Goal: Task Accomplishment & Management: Manage account settings

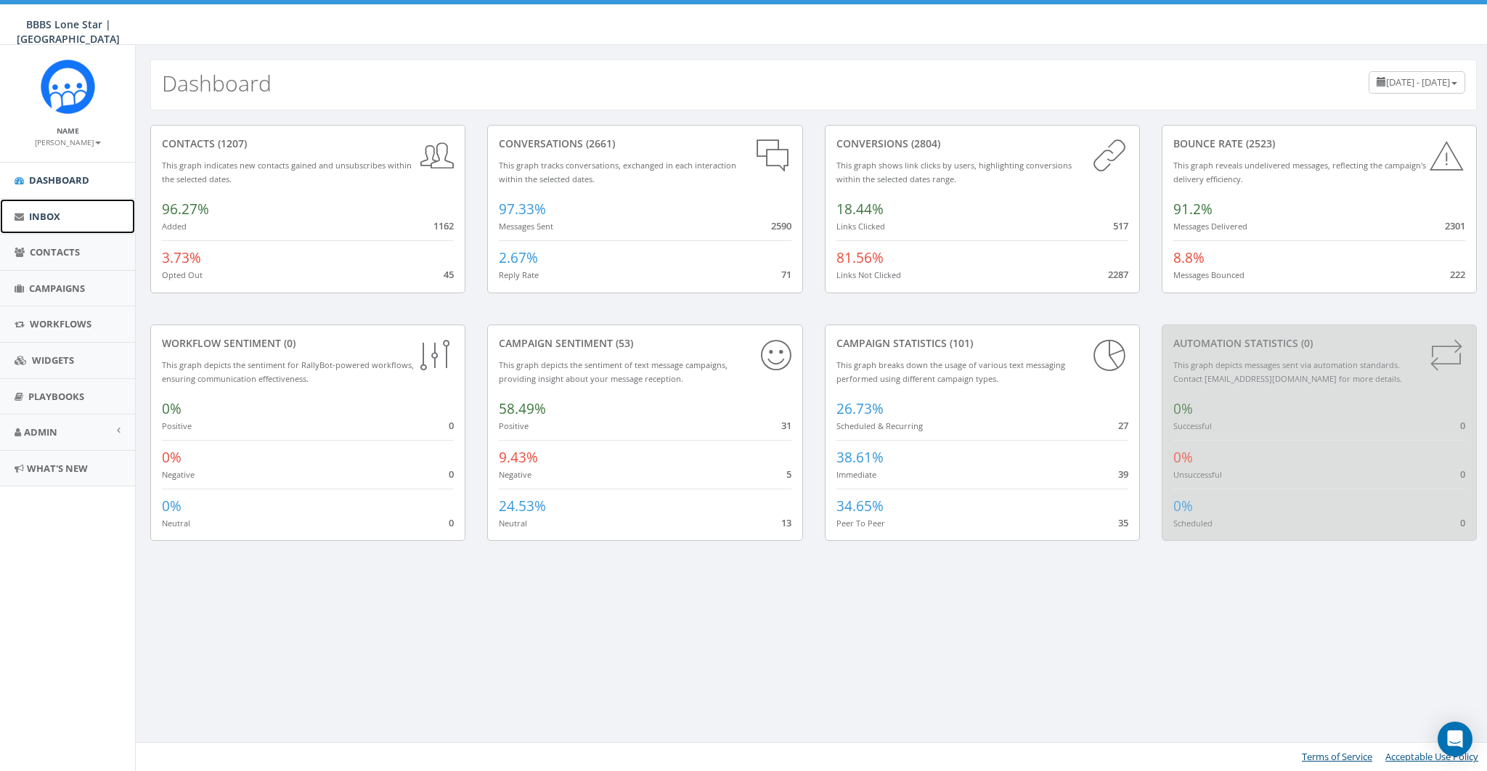
click at [41, 213] on span "Inbox" at bounding box center [44, 216] width 31 height 13
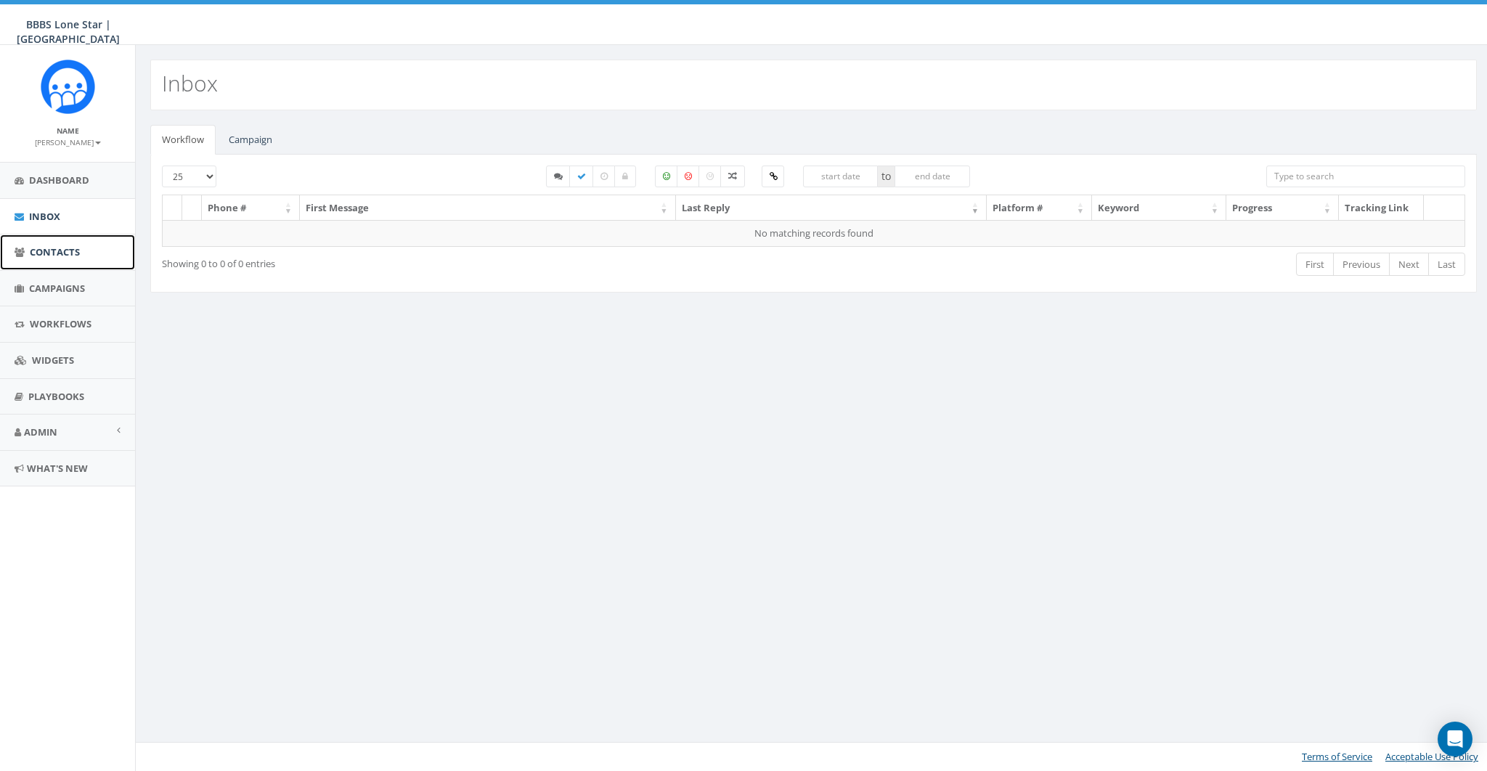
click at [40, 251] on span "Contacts" at bounding box center [55, 251] width 50 height 13
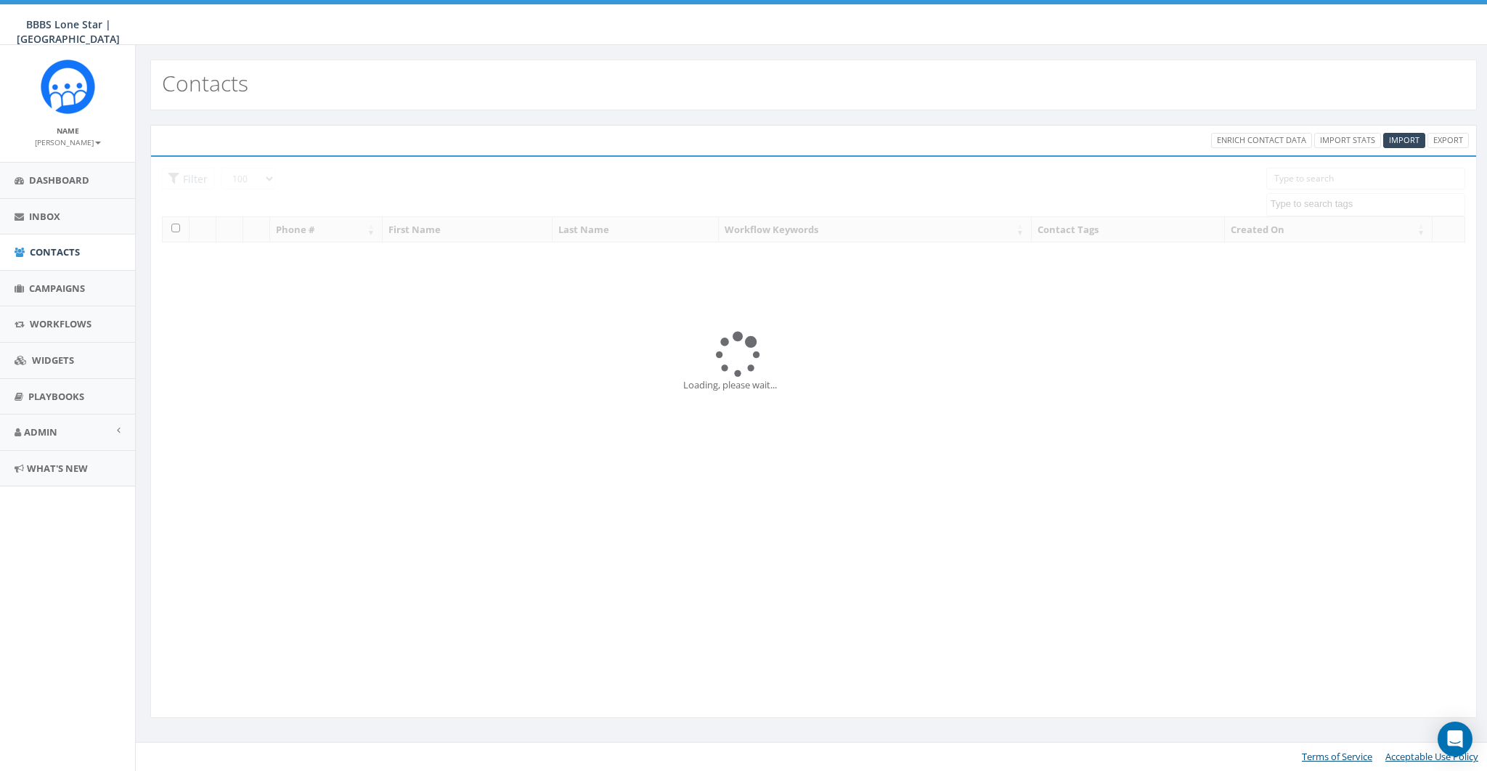
select select "100"
select select
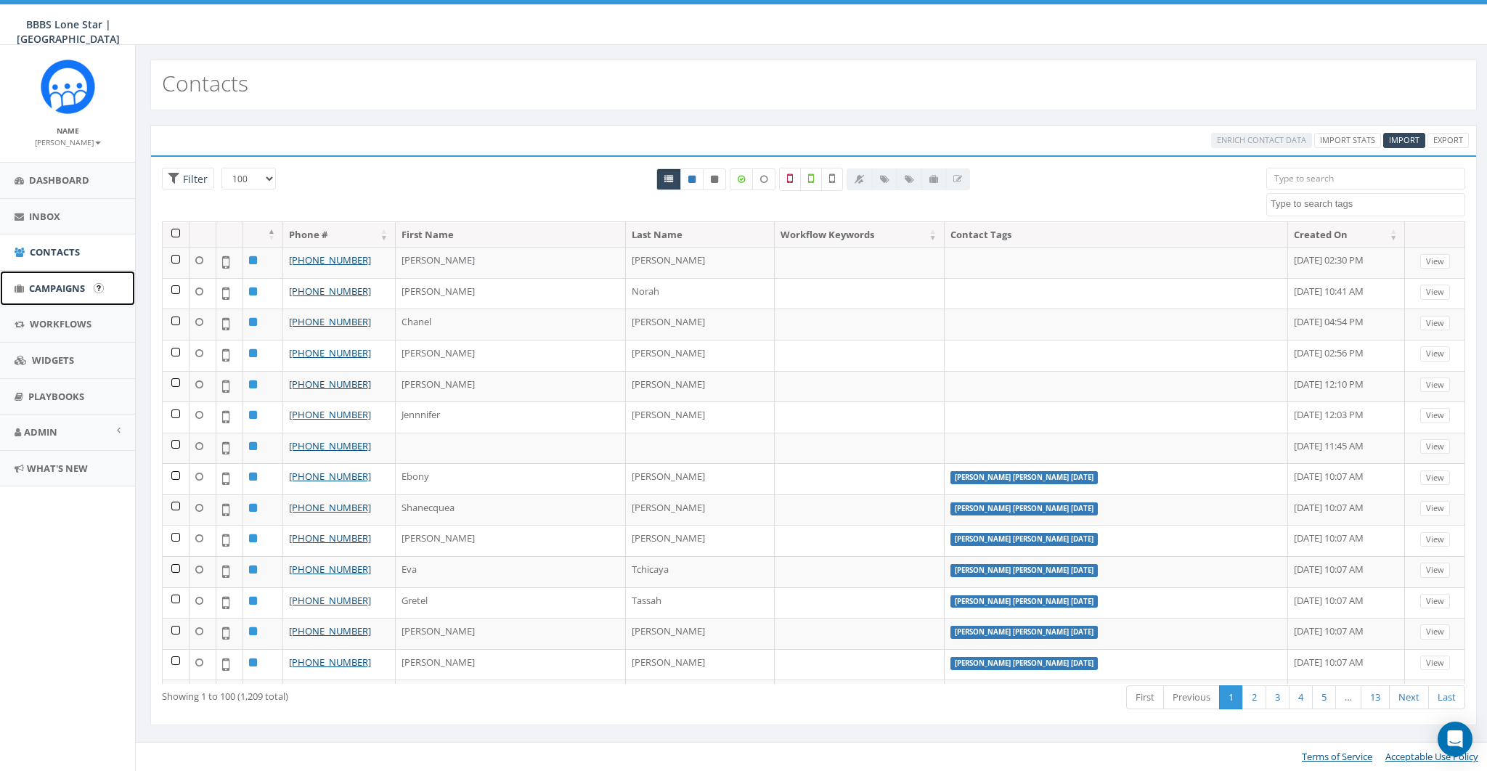
click at [48, 293] on span "Campaigns" at bounding box center [57, 288] width 56 height 13
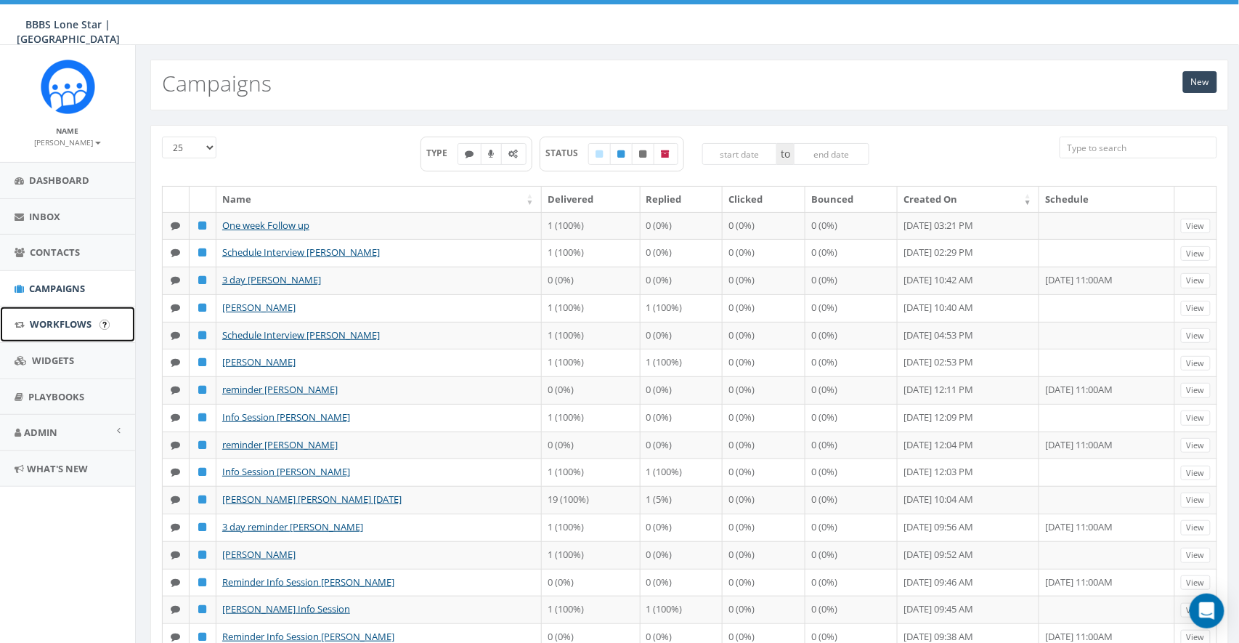
click at [51, 328] on span "Workflows" at bounding box center [61, 323] width 62 height 13
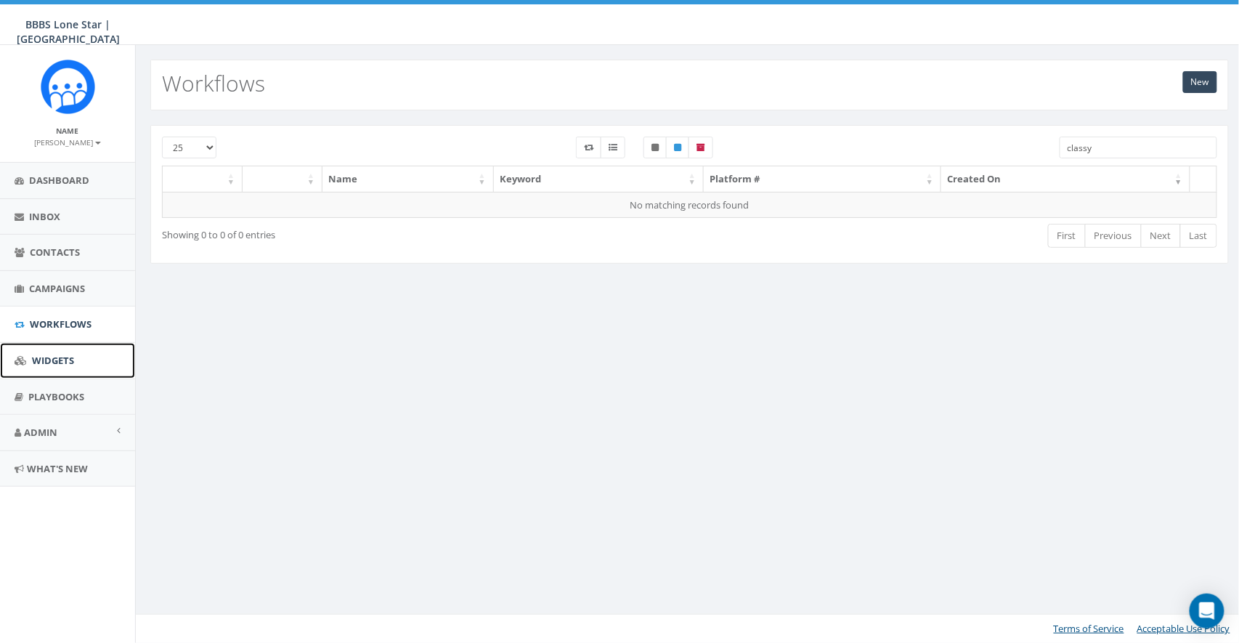
click at [48, 355] on span "Widgets" at bounding box center [53, 360] width 42 height 13
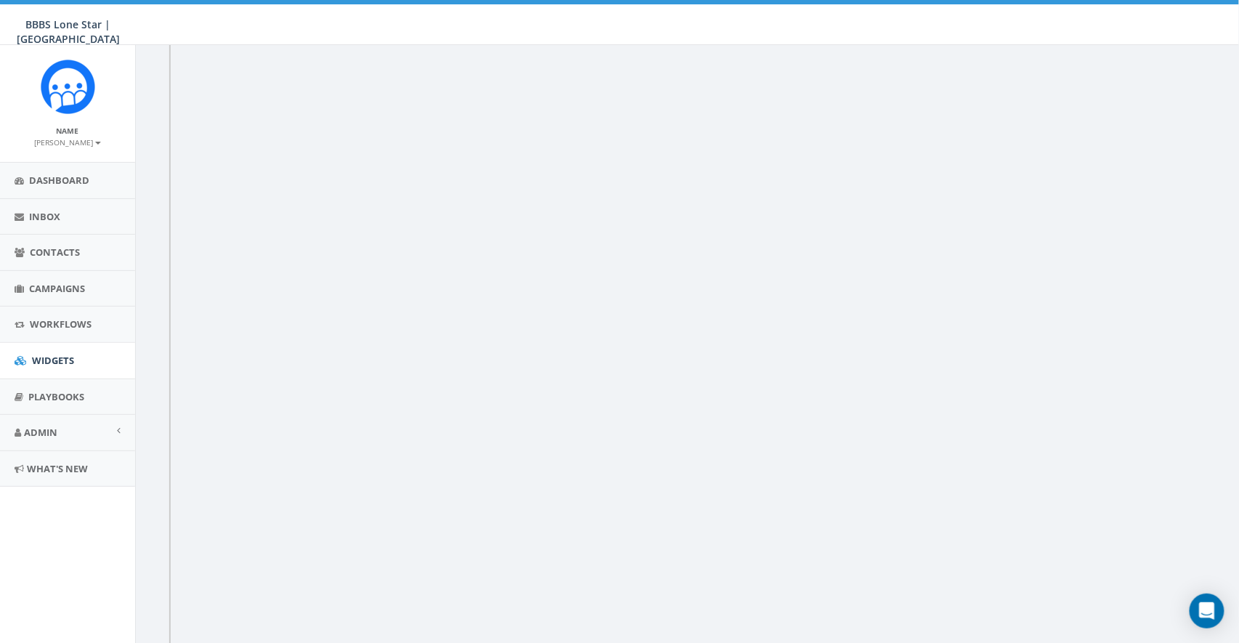
scroll to position [145, 0]
click at [46, 243] on link "Contacts" at bounding box center [67, 253] width 135 height 36
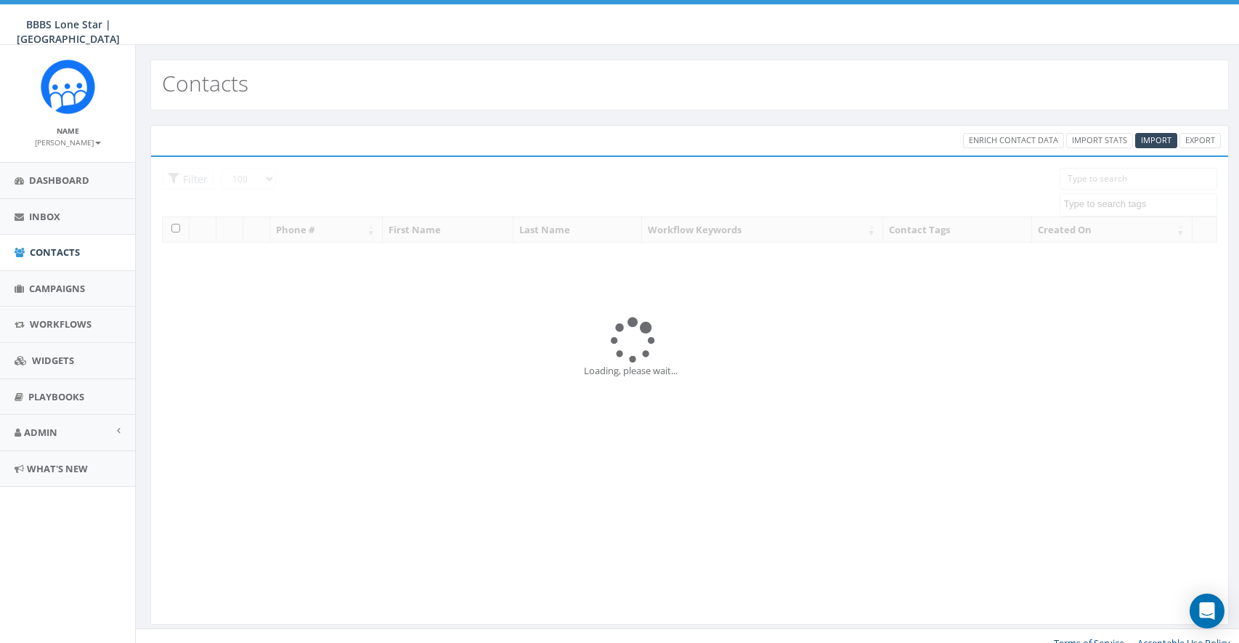
select select "100"
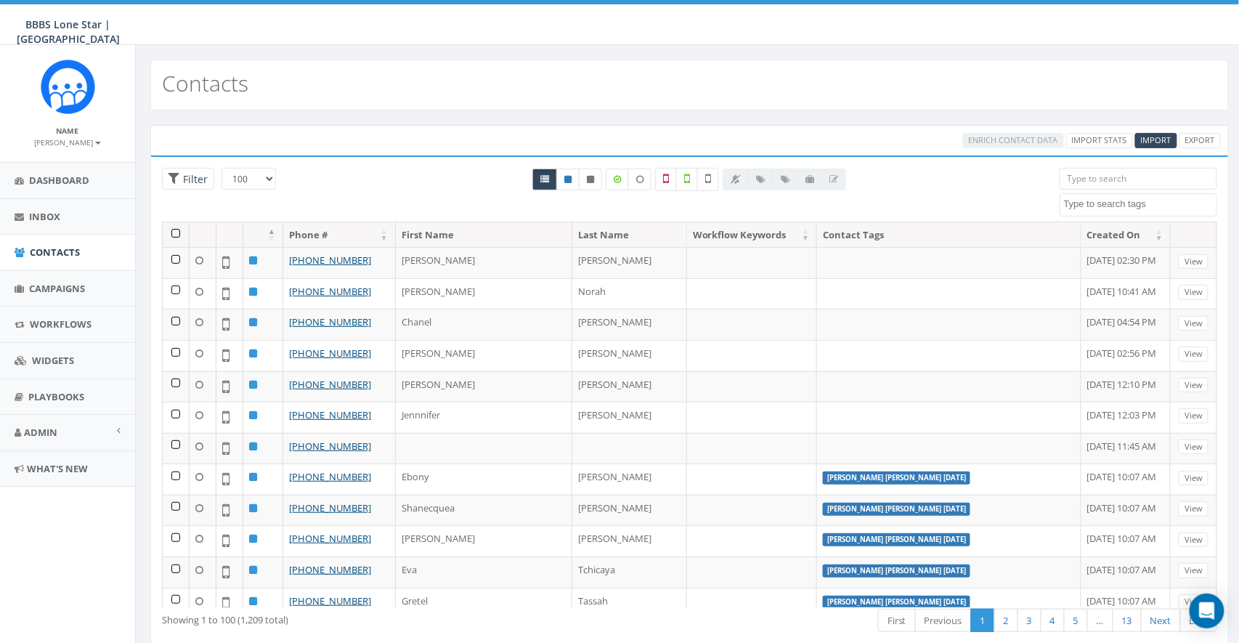
click at [1134, 209] on textarea "Search" at bounding box center [1140, 204] width 153 height 13
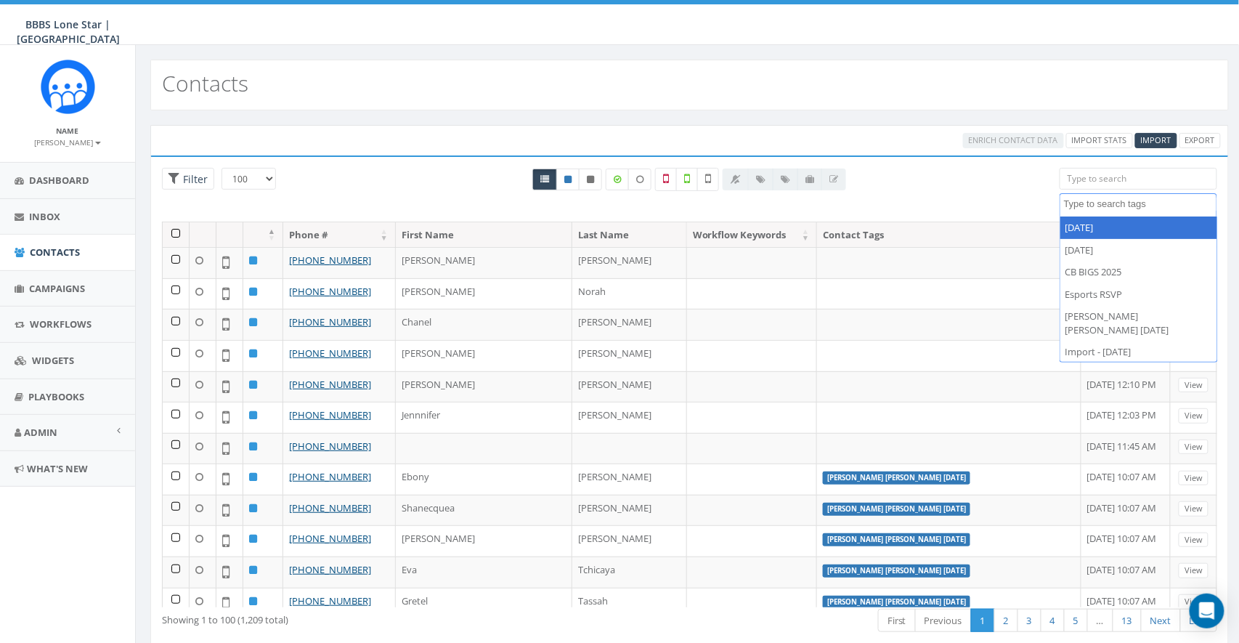
select select "[DATE]"
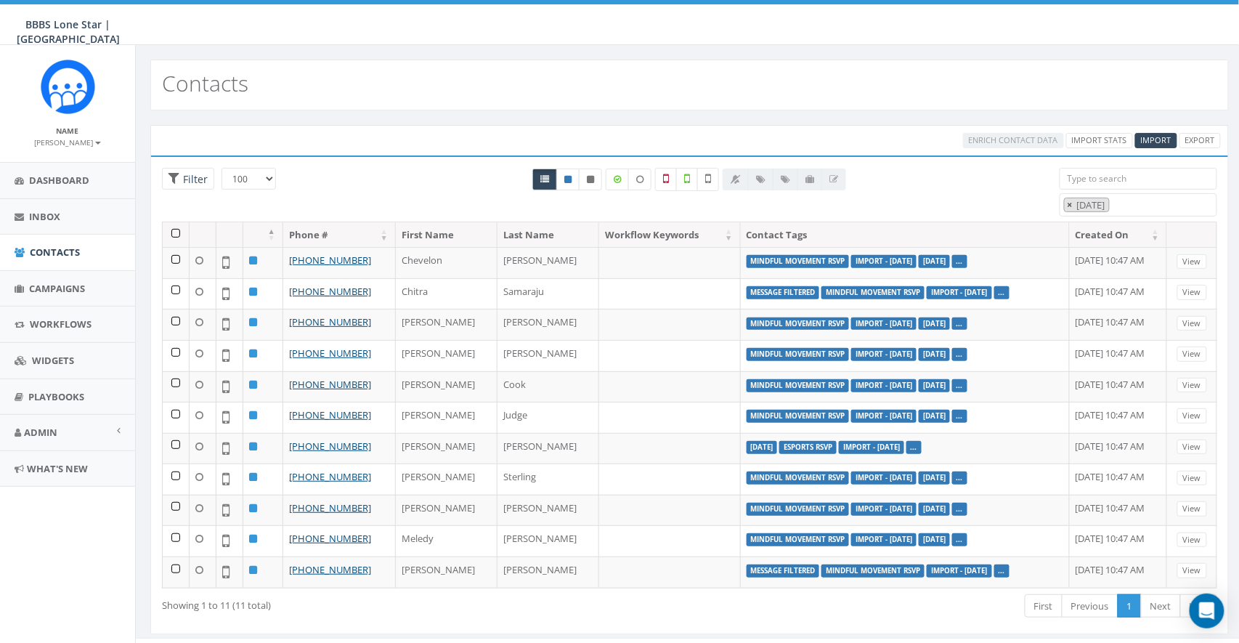
click at [1066, 203] on button "×" at bounding box center [1070, 205] width 11 height 14
select select
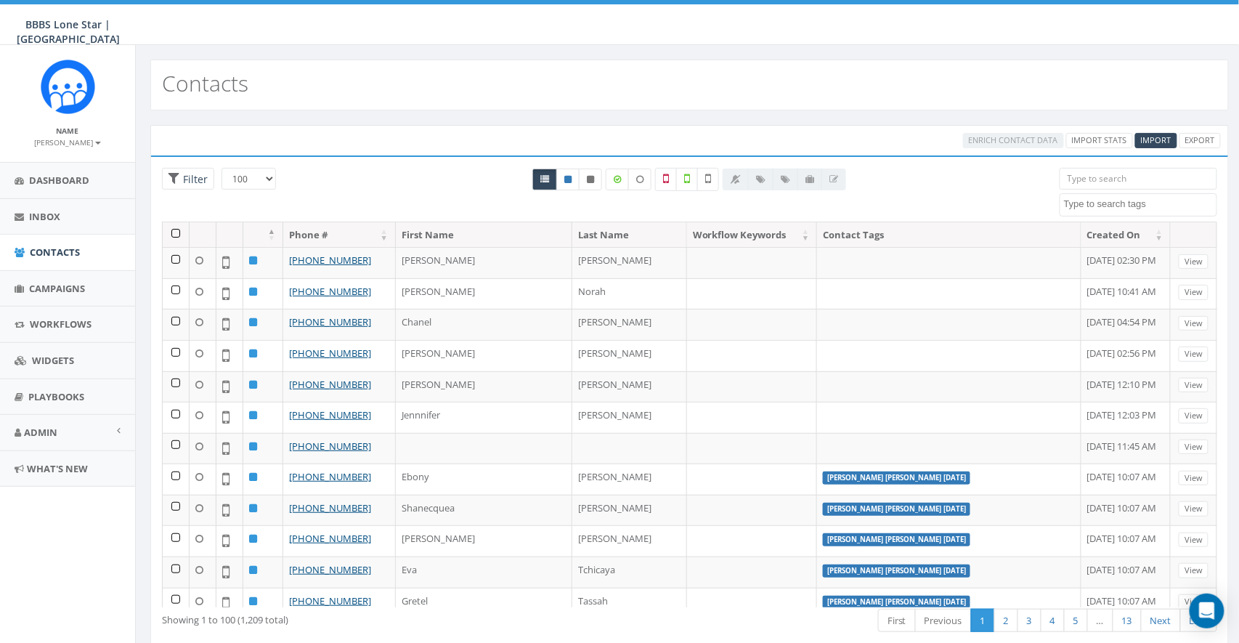
click at [983, 169] on div "All 0 contact(s) on current page All 11 contact(s) filtered" at bounding box center [689, 195] width 718 height 54
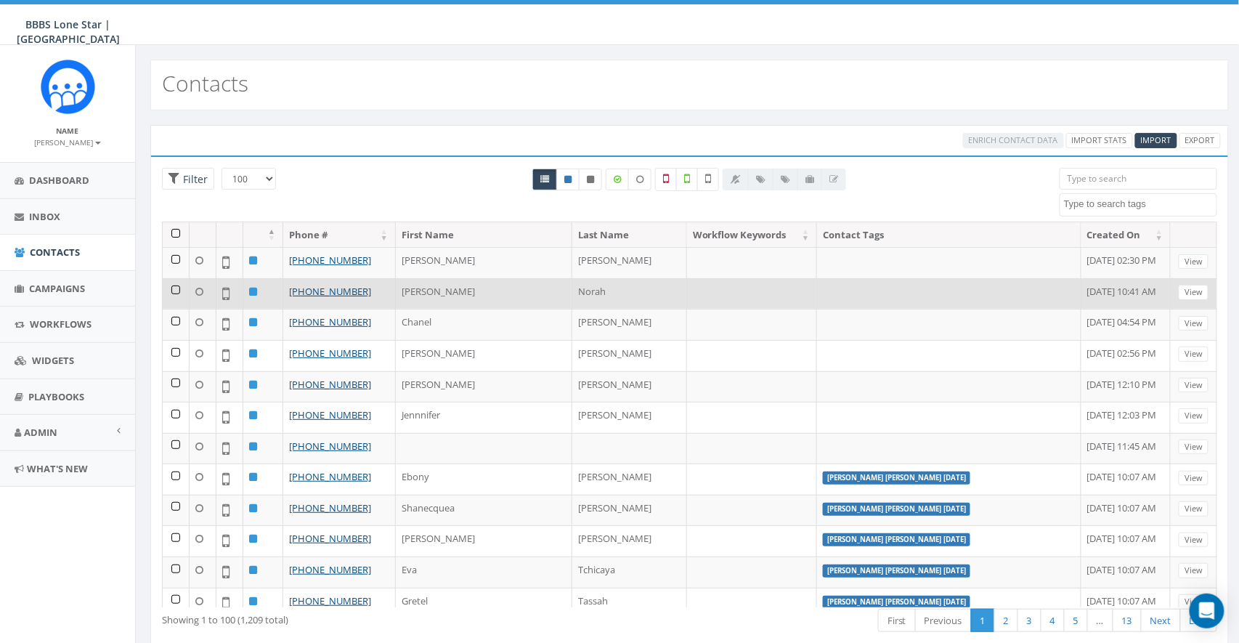
drag, startPoint x: 177, startPoint y: 260, endPoint x: 179, endPoint y: 294, distance: 34.2
click at [178, 262] on td at bounding box center [176, 262] width 27 height 31
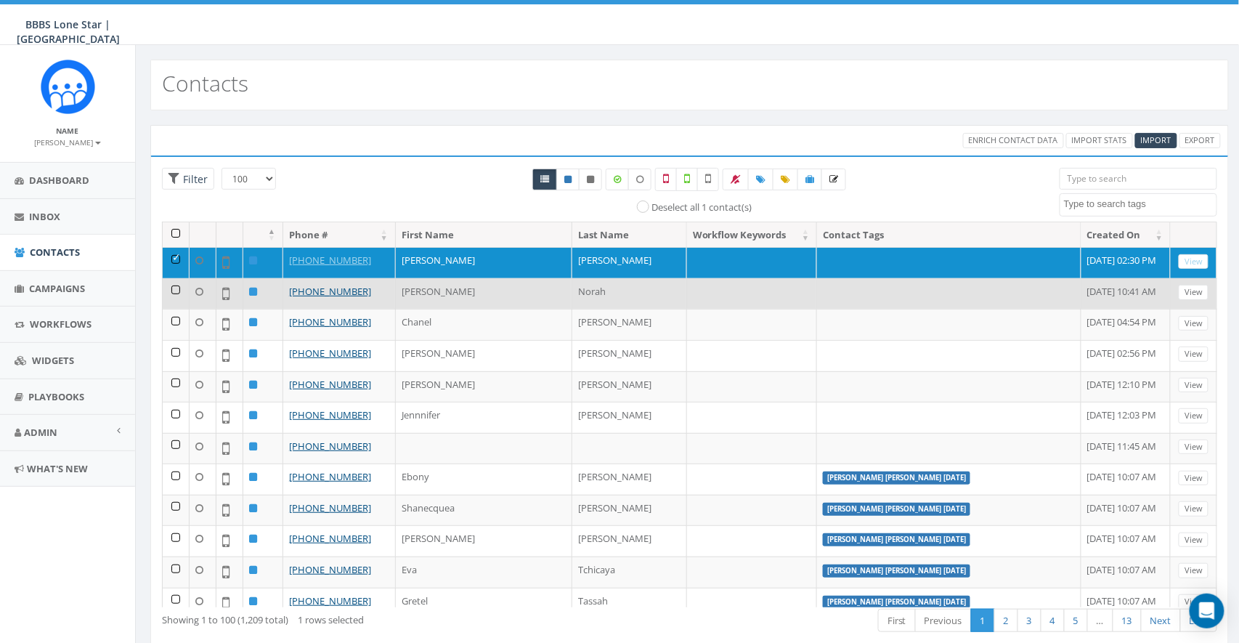
drag, startPoint x: 175, startPoint y: 288, endPoint x: 175, endPoint y: 325, distance: 37.0
click at [175, 289] on td at bounding box center [176, 293] width 27 height 31
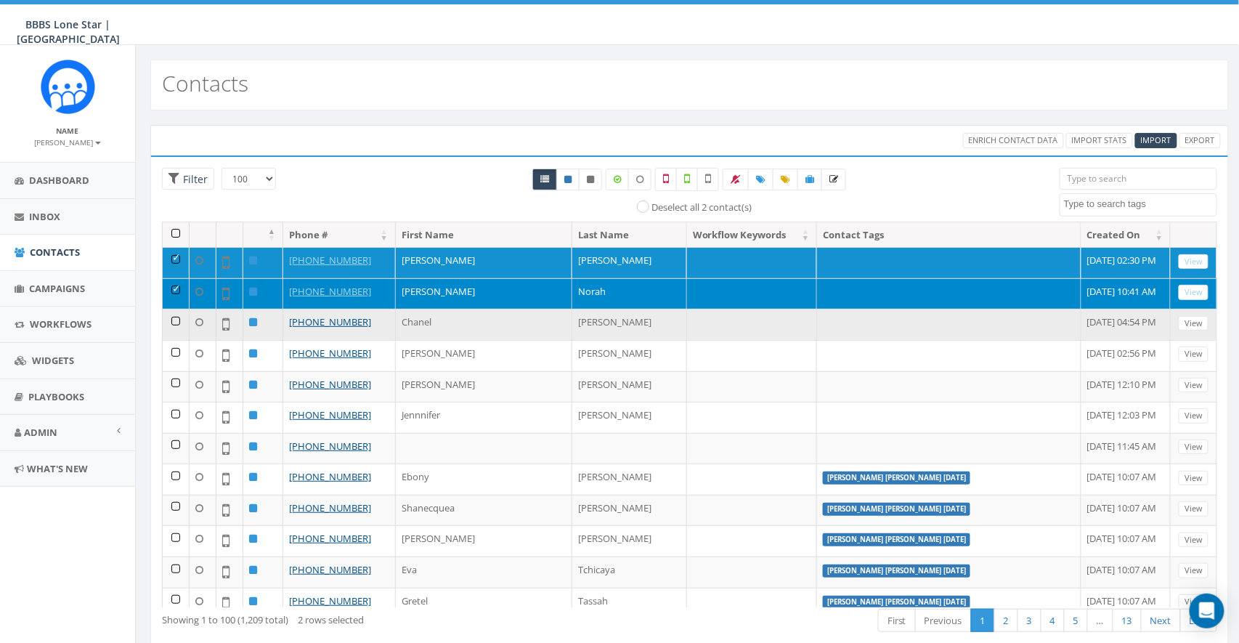
click at [175, 322] on td at bounding box center [176, 324] width 27 height 31
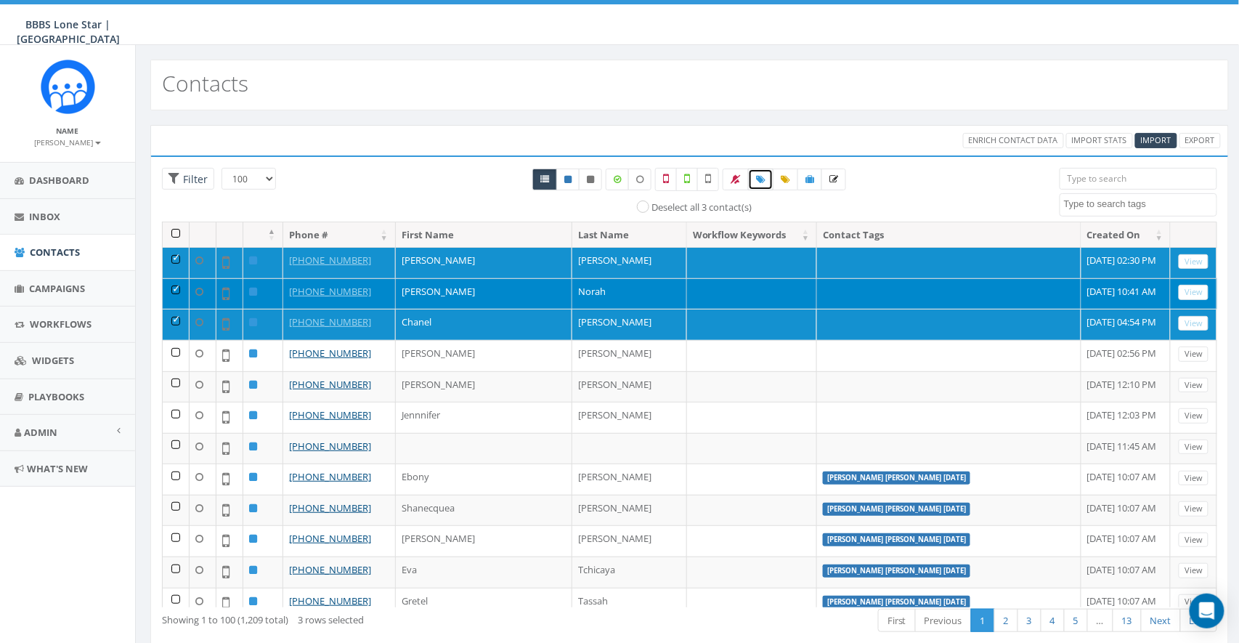
click at [763, 177] on icon at bounding box center [760, 179] width 9 height 9
select select
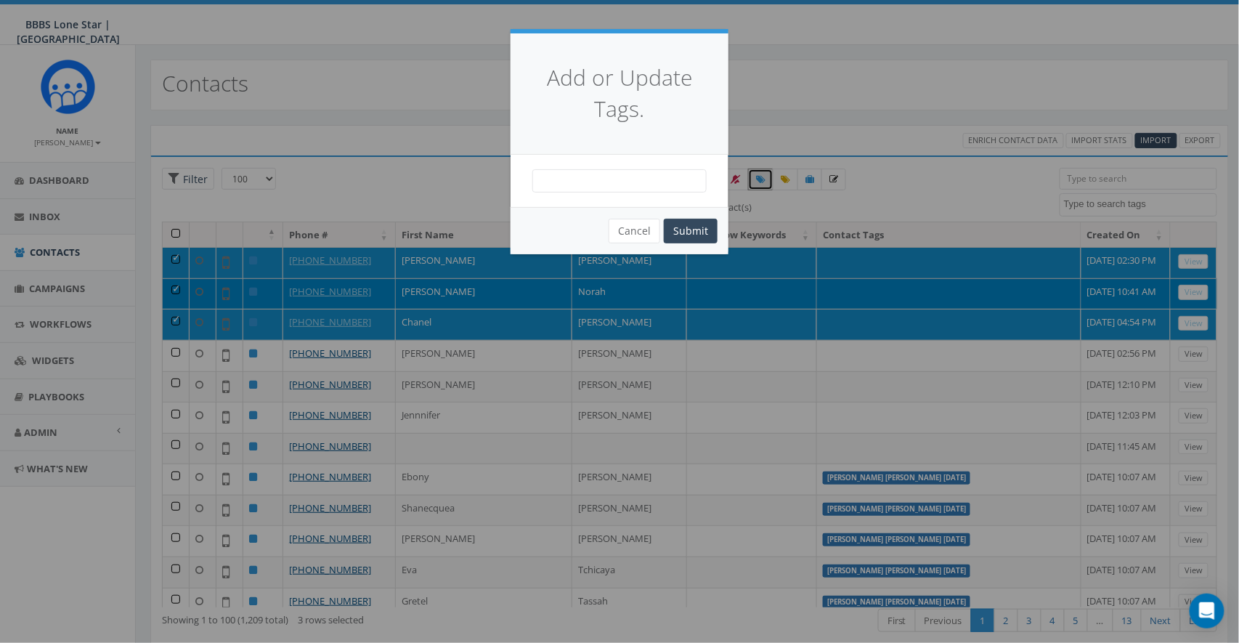
click at [659, 187] on span at bounding box center [619, 180] width 174 height 23
type textarea "Booya"
click at [624, 149] on div "Add or Update Tags." at bounding box center [620, 93] width 218 height 121
click at [601, 176] on span at bounding box center [619, 180] width 174 height 23
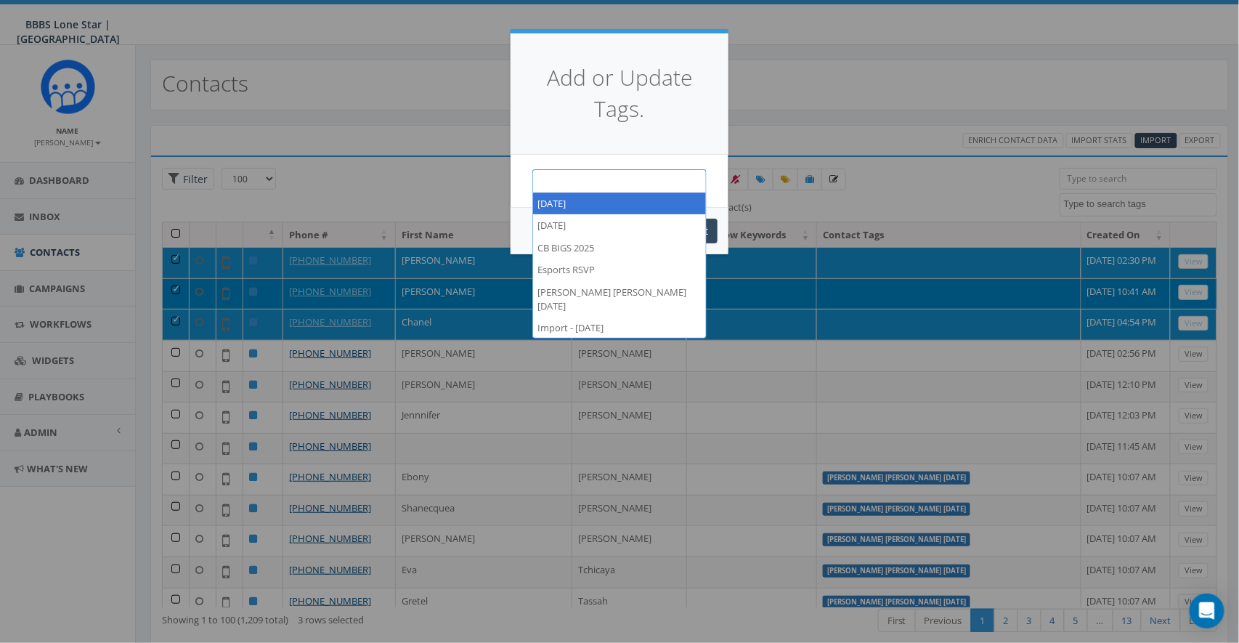
click at [582, 153] on div "Add or Update Tags." at bounding box center [620, 93] width 218 height 121
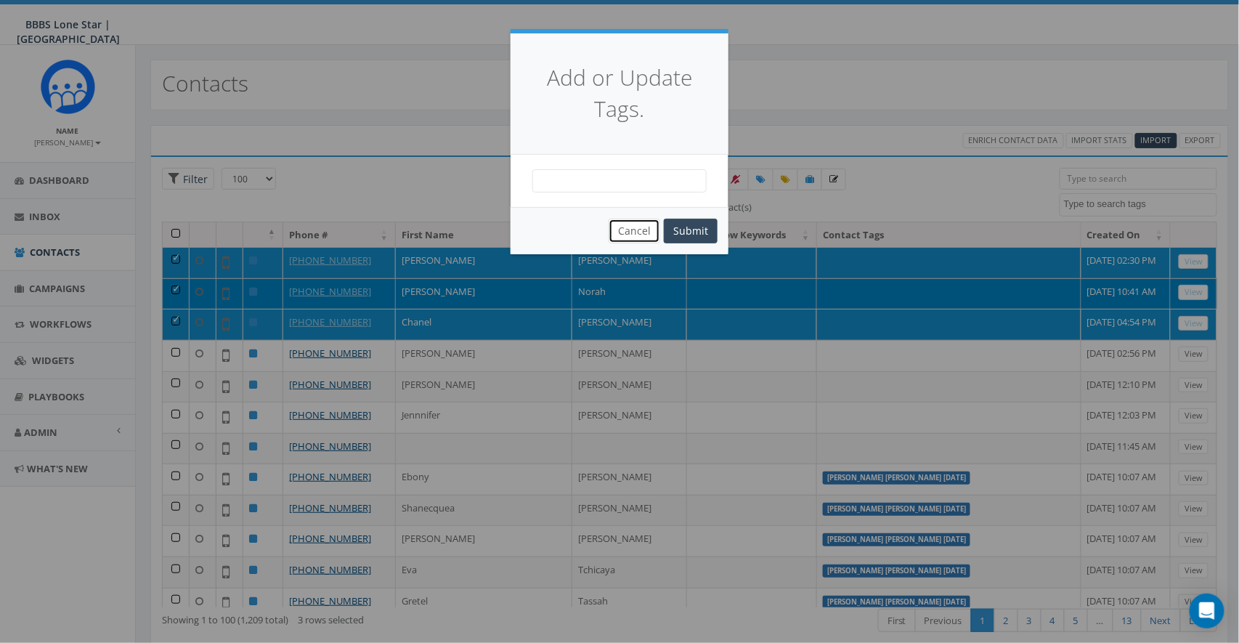
click at [649, 229] on button "Cancel" at bounding box center [635, 231] width 52 height 25
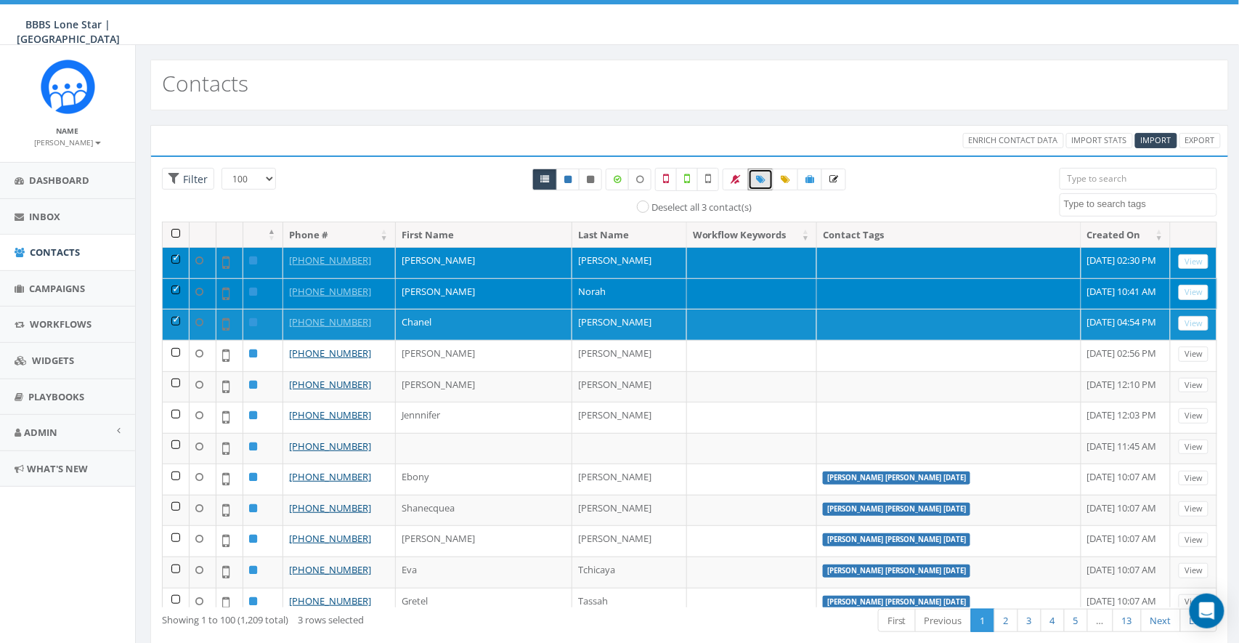
click at [176, 260] on td at bounding box center [176, 262] width 27 height 31
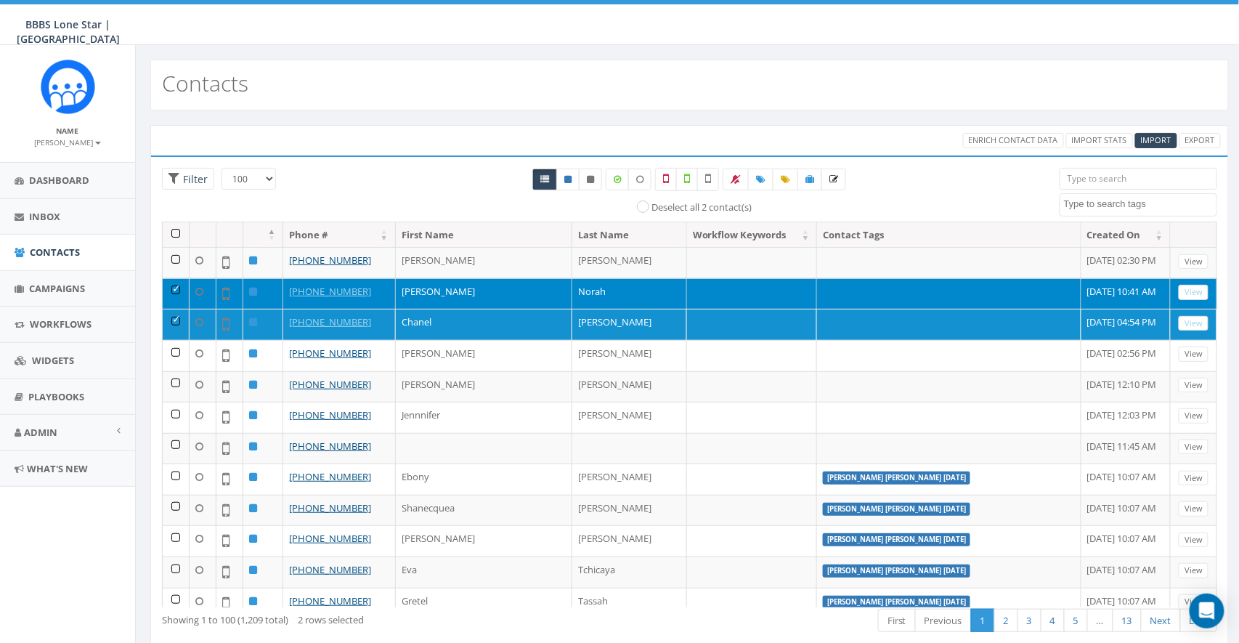
click at [179, 288] on td at bounding box center [176, 293] width 27 height 31
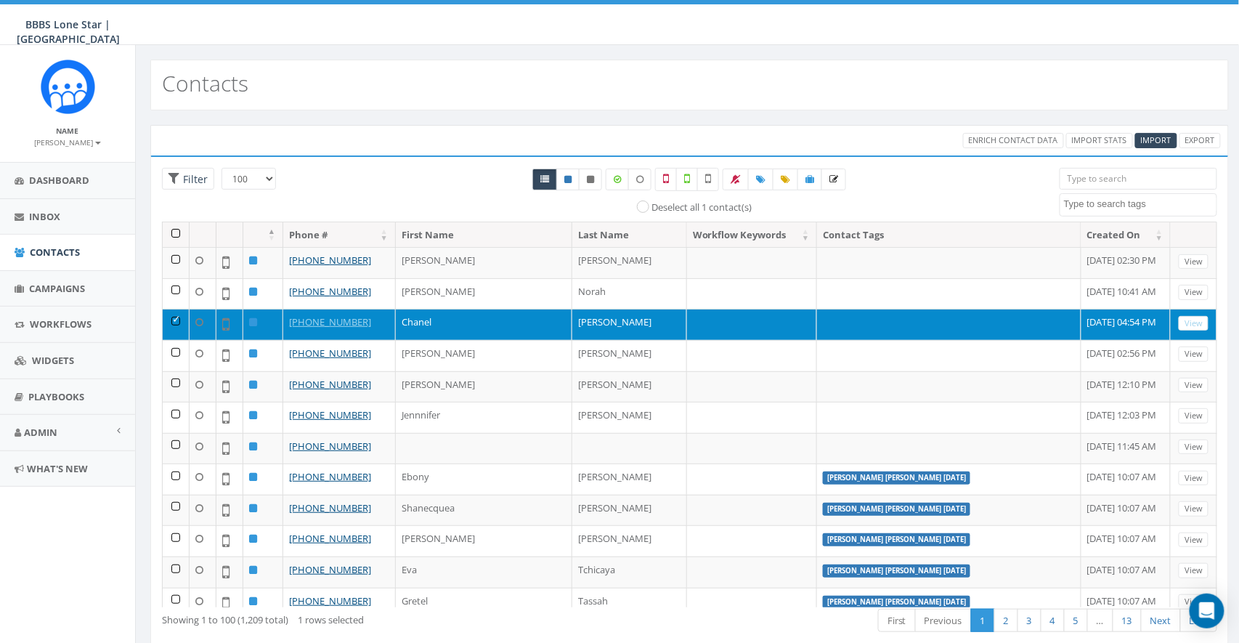
click at [176, 318] on td at bounding box center [176, 324] width 27 height 31
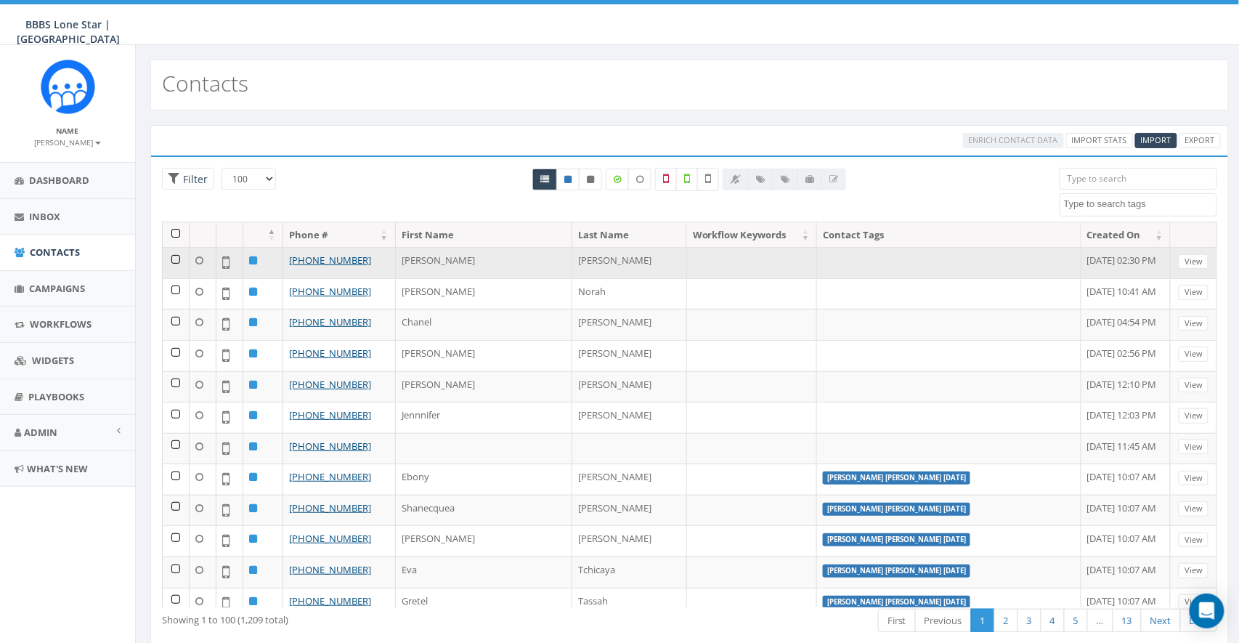
click at [174, 262] on td at bounding box center [176, 262] width 27 height 31
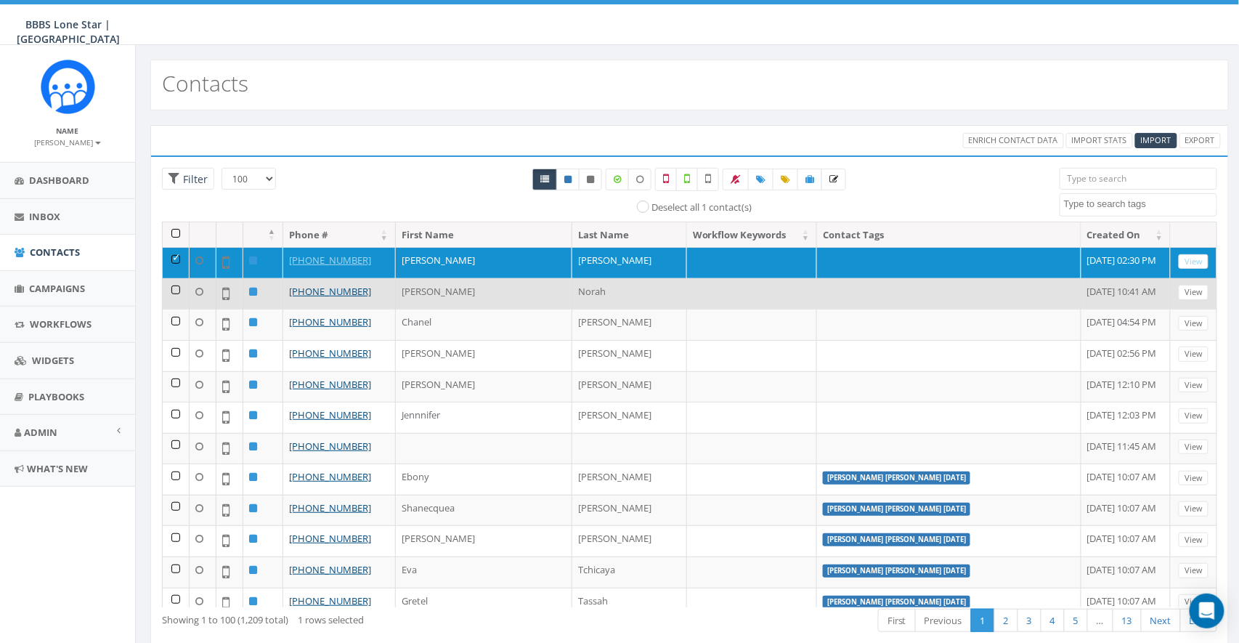
click at [168, 297] on td at bounding box center [176, 293] width 27 height 31
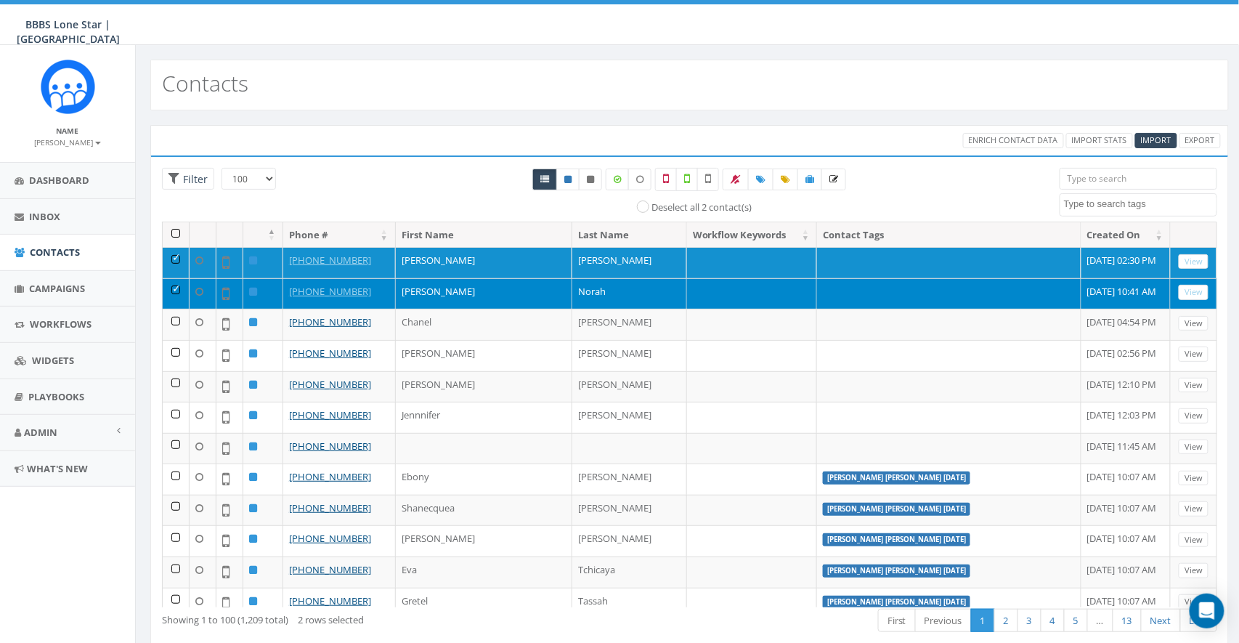
click at [174, 287] on td at bounding box center [176, 293] width 27 height 31
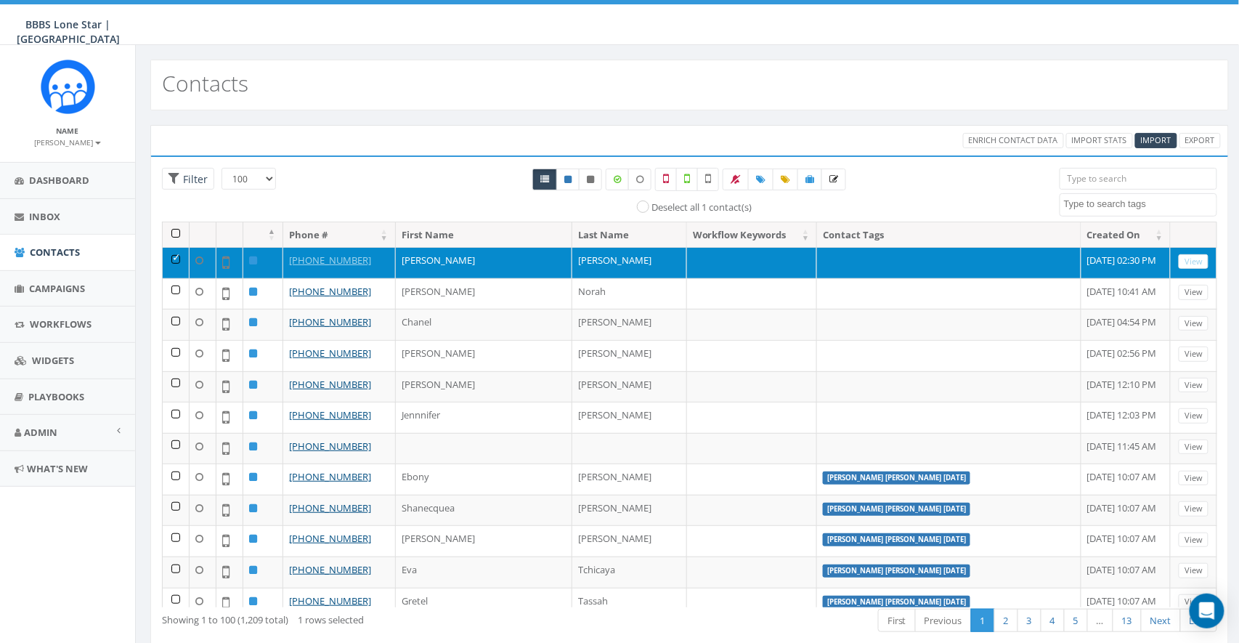
click at [176, 260] on td at bounding box center [176, 262] width 27 height 31
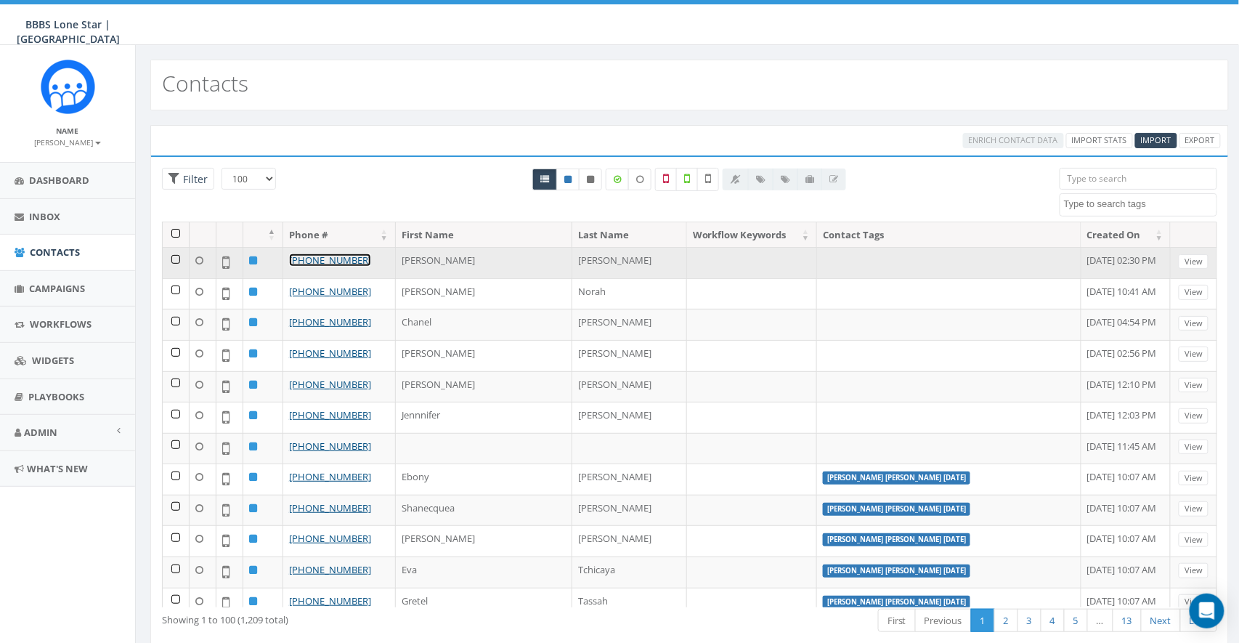
click at [334, 259] on link "+1 469-403-6402" at bounding box center [330, 259] width 82 height 13
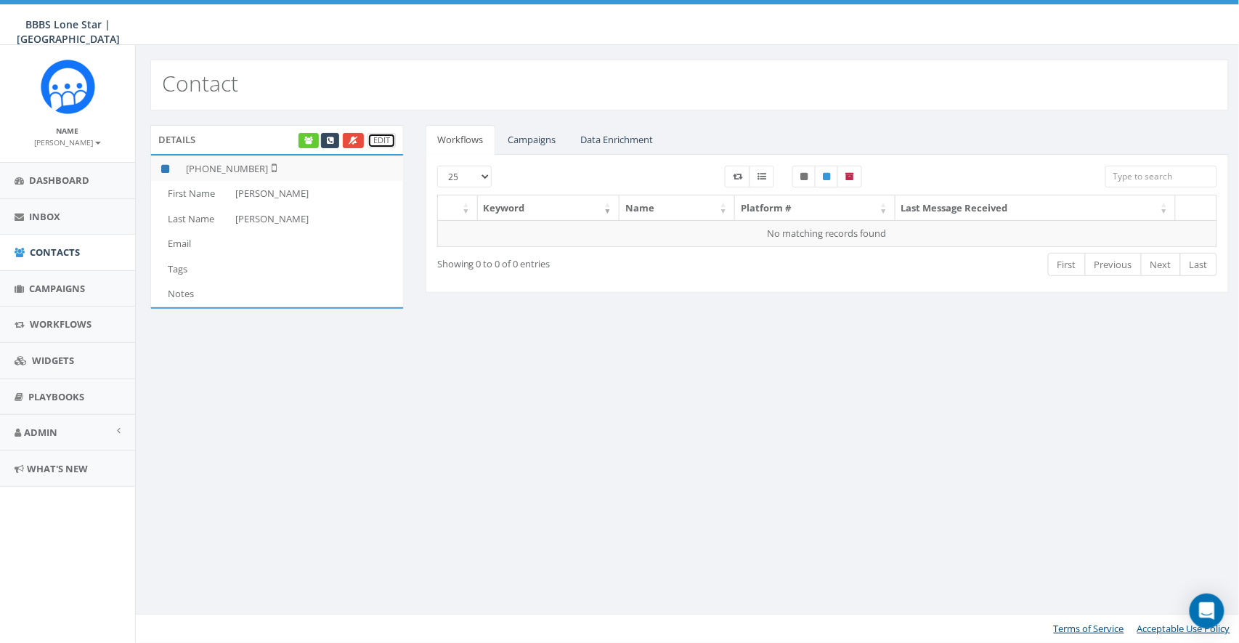
click at [377, 139] on link "Edit" at bounding box center [381, 140] width 28 height 15
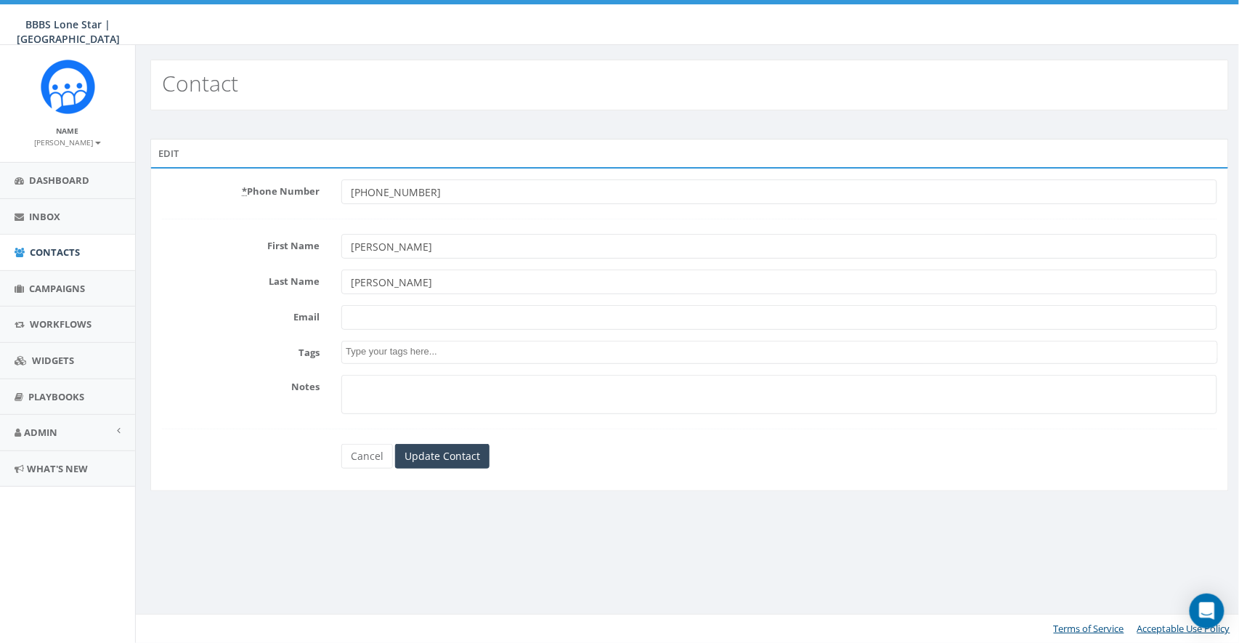
click at [402, 342] on span at bounding box center [779, 352] width 876 height 23
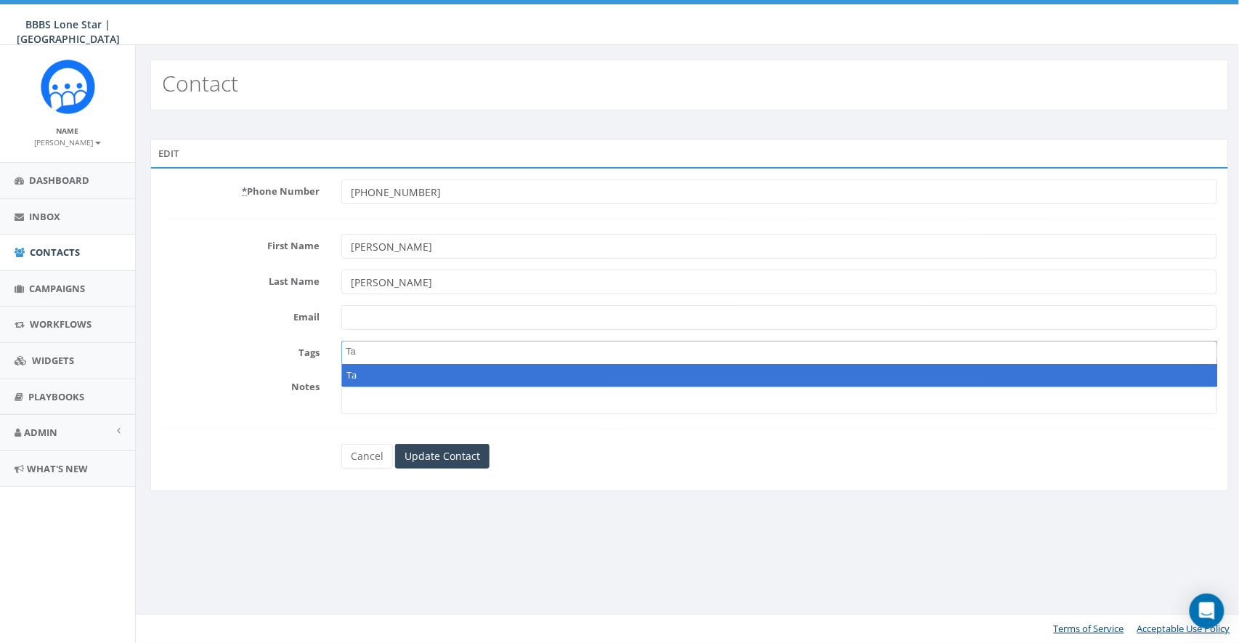
type textarea "T"
type textarea "b"
click at [383, 446] on link "Cancel" at bounding box center [367, 456] width 52 height 25
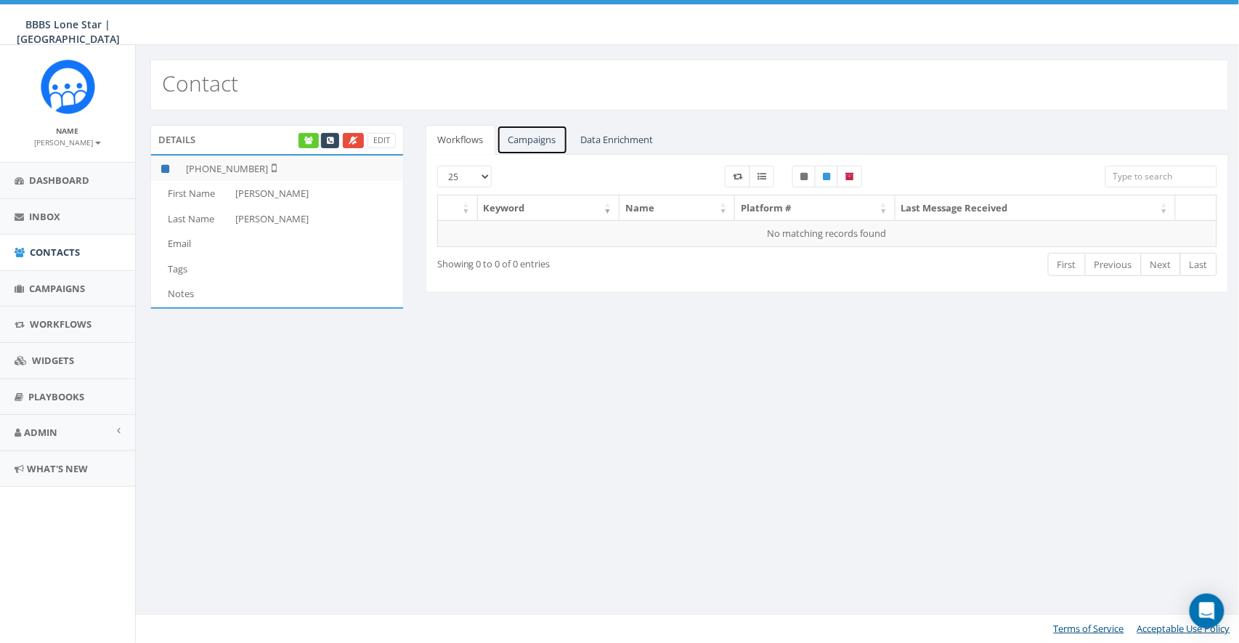
click at [542, 142] on link "Campaigns" at bounding box center [532, 140] width 71 height 30
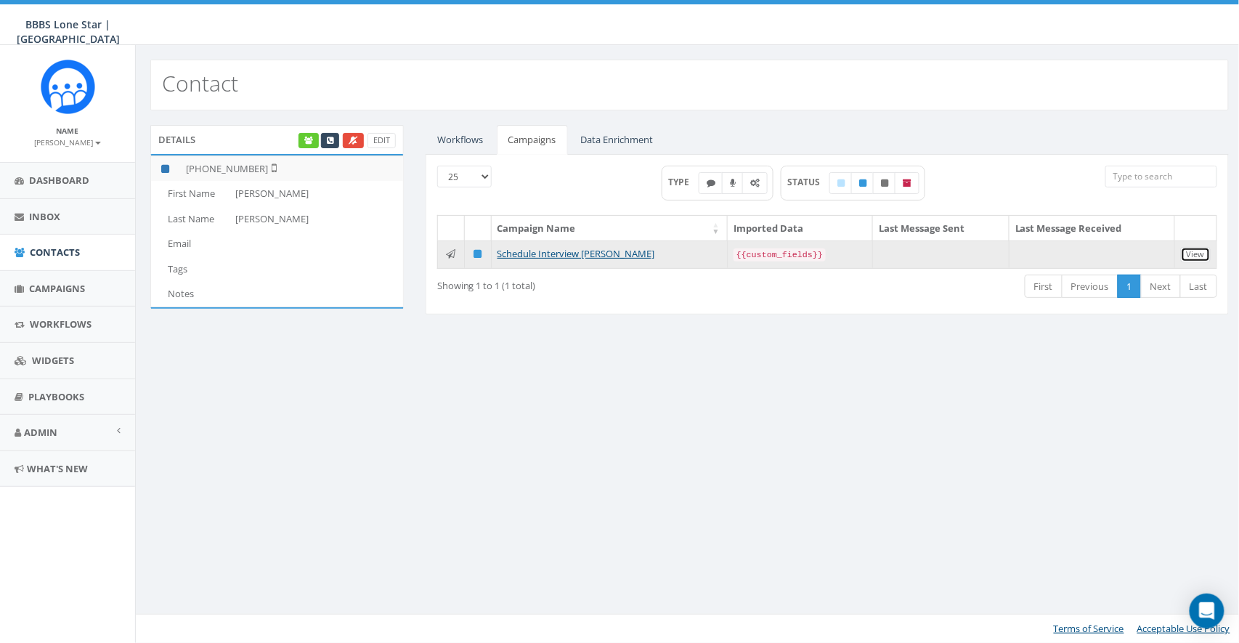
click at [1200, 251] on link "View" at bounding box center [1196, 254] width 30 height 15
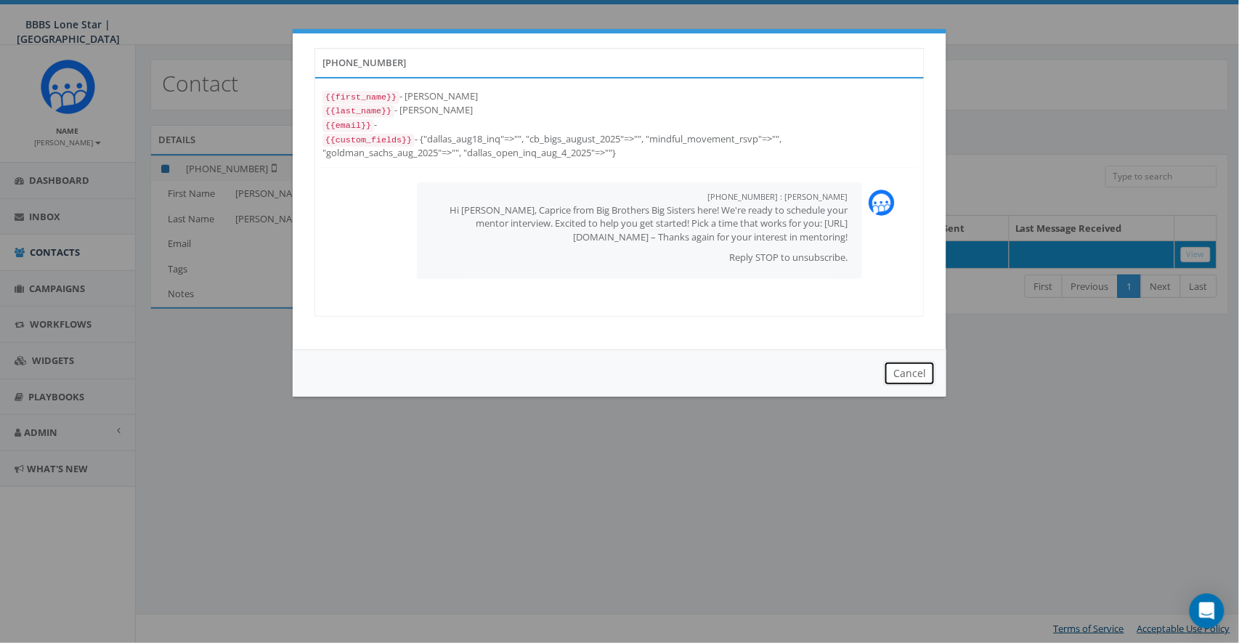
click at [909, 375] on button "Cancel" at bounding box center [910, 373] width 52 height 25
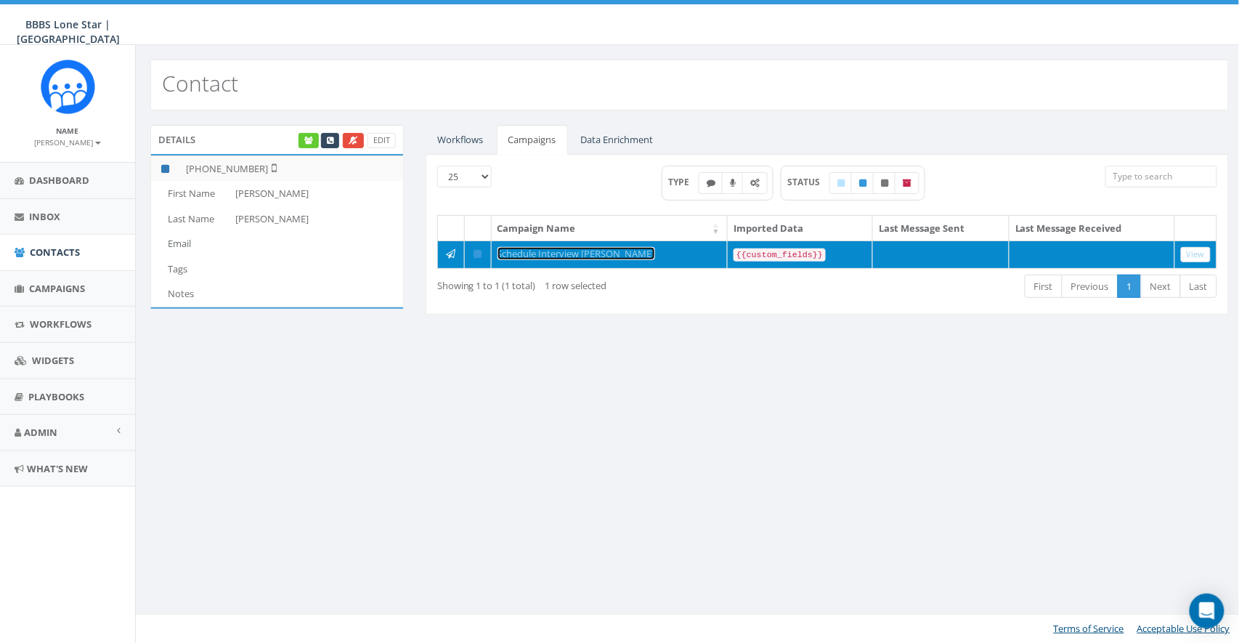
click at [609, 254] on link "Schedule Interview Nicole Pomales" at bounding box center [576, 253] width 158 height 13
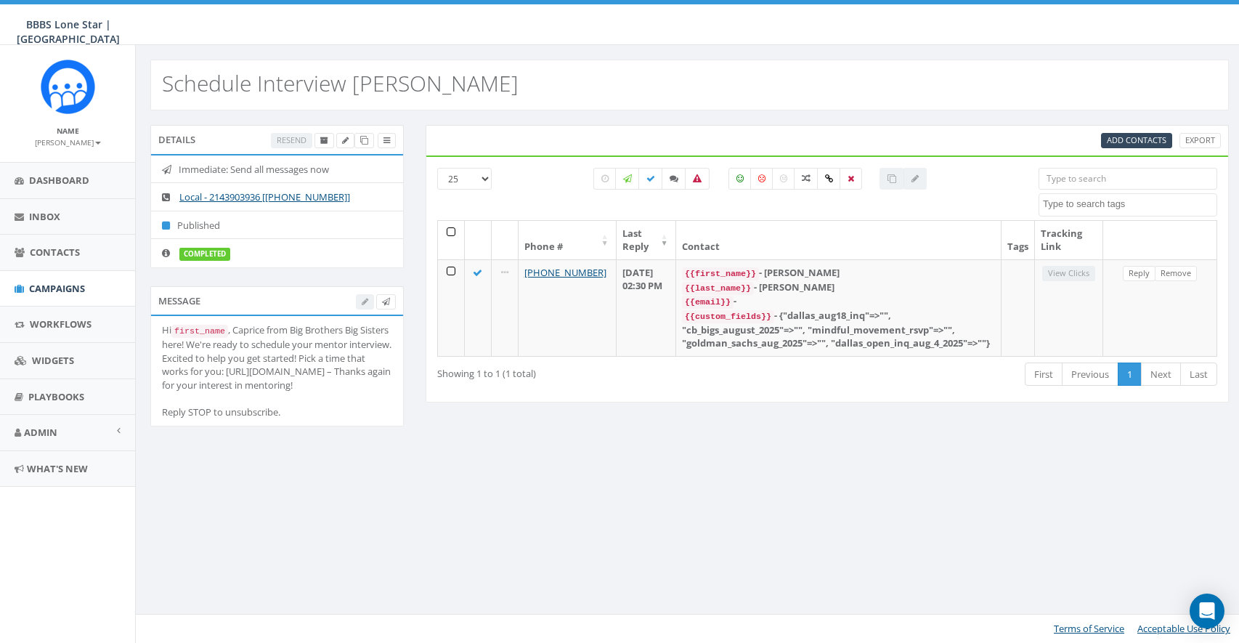
select select
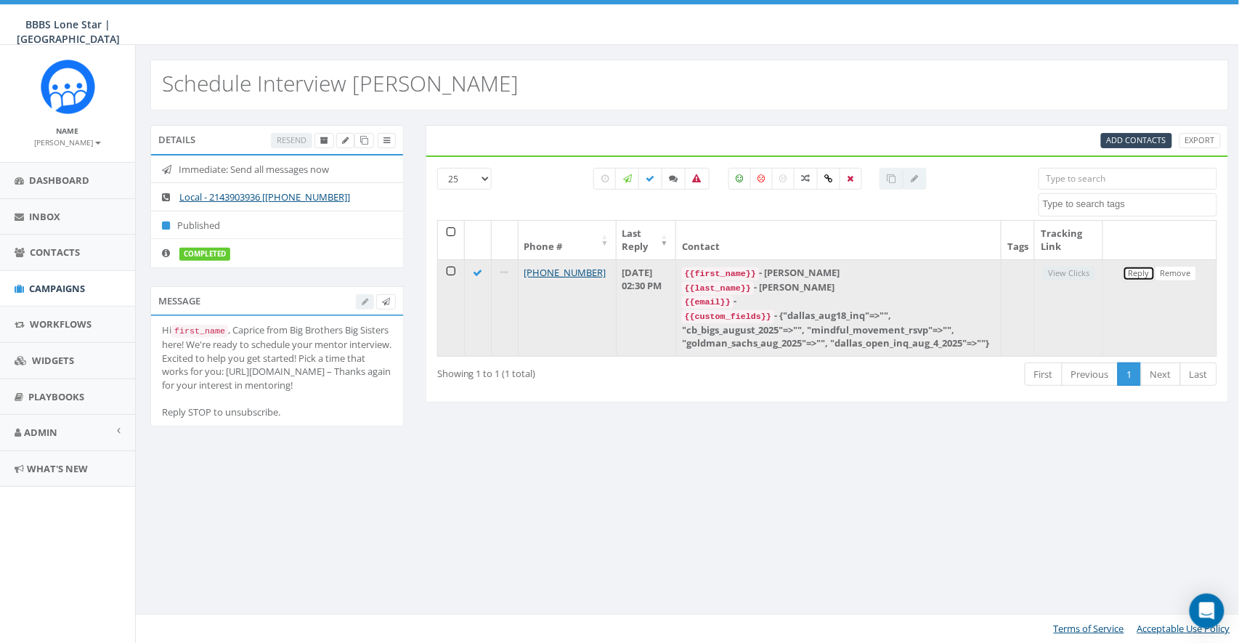
click at [1142, 277] on link "Reply" at bounding box center [1139, 273] width 33 height 15
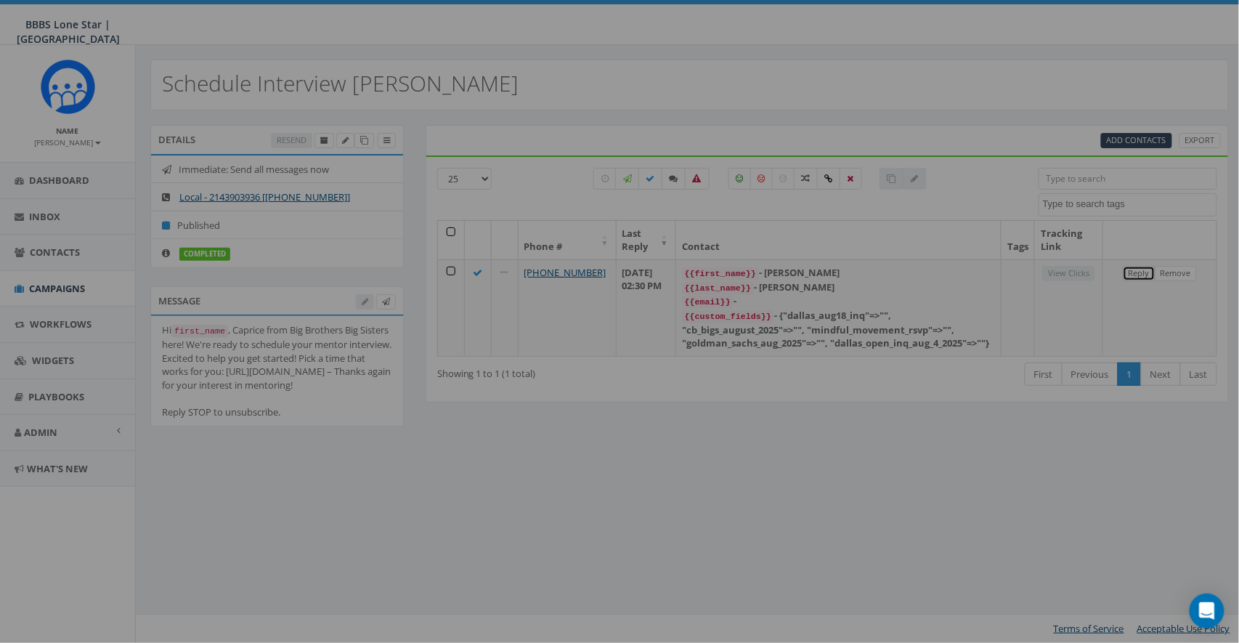
select select
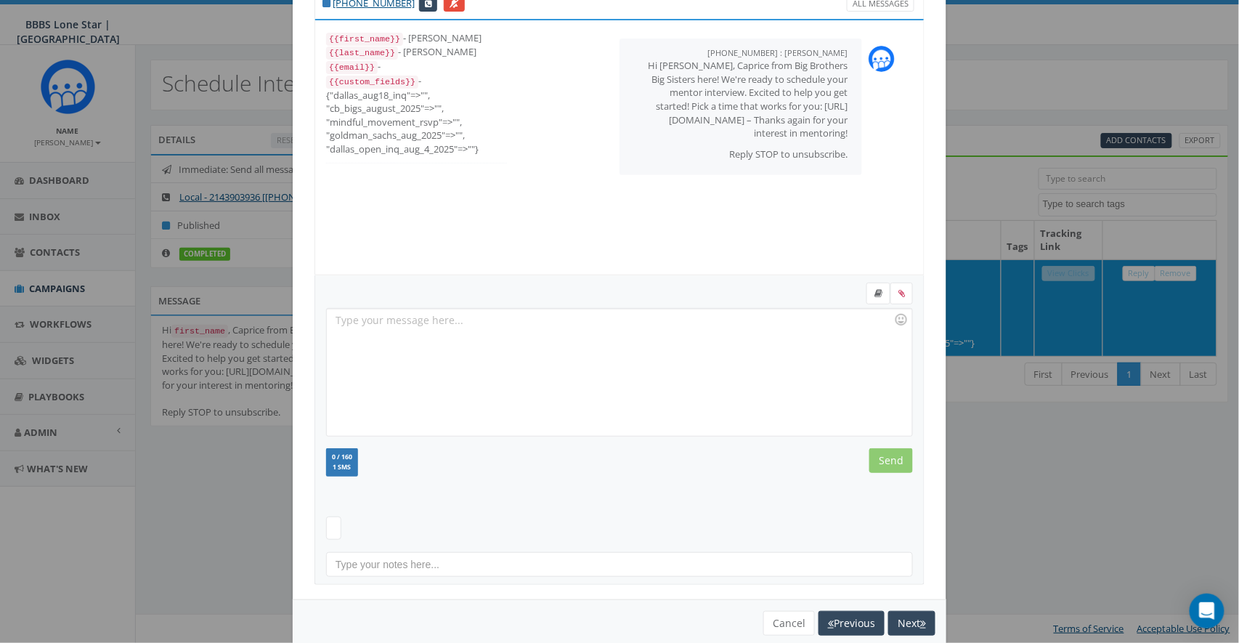
scroll to position [84, 0]
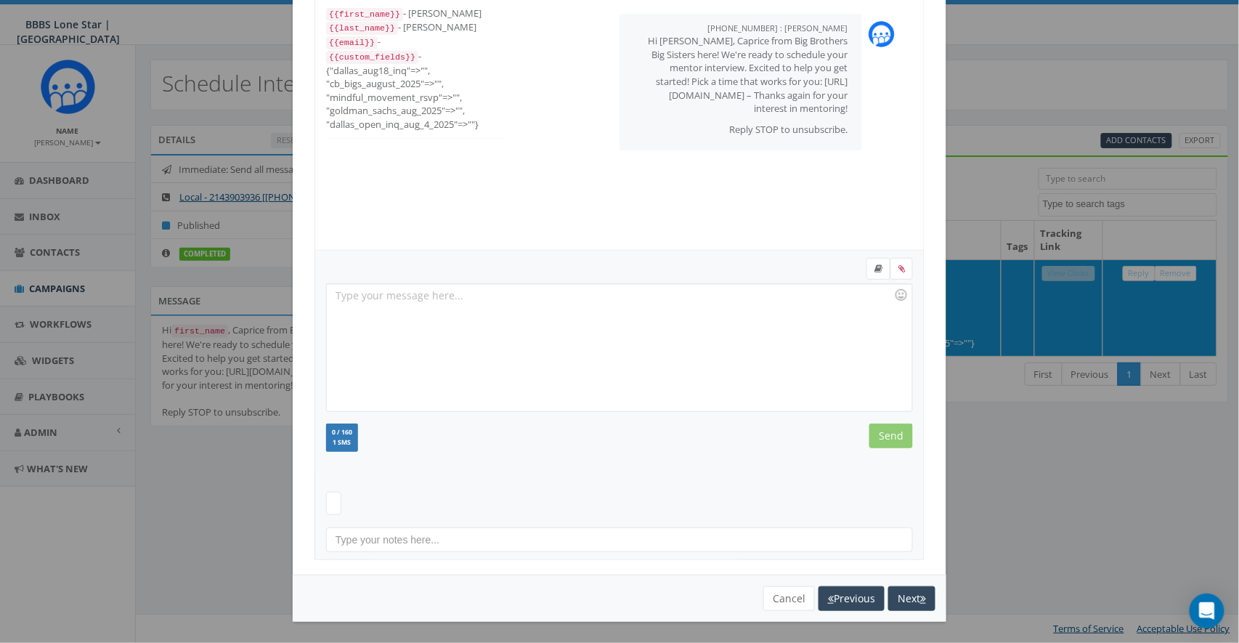
click at [345, 503] on div "Recent Smileys & People Animals & Nature Food & Drink Activity Travel & Places …" at bounding box center [619, 405] width 610 height 309
click at [338, 503] on span at bounding box center [333, 503] width 15 height 23
click at [459, 484] on div "Recent Smileys & People Animals & Nature Food & Drink Activity Travel & Places …" at bounding box center [619, 405] width 610 height 309
click at [718, 355] on div at bounding box center [619, 347] width 585 height 127
click at [606, 341] on div at bounding box center [619, 347] width 585 height 127
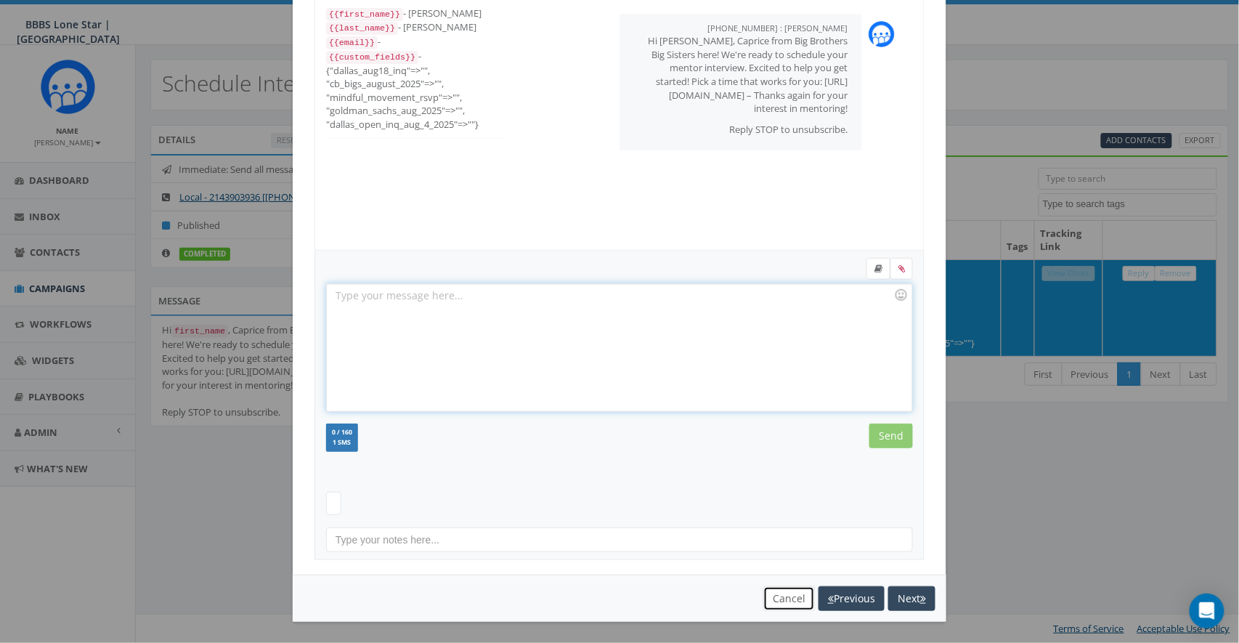
click at [795, 601] on button "Cancel" at bounding box center [789, 598] width 52 height 25
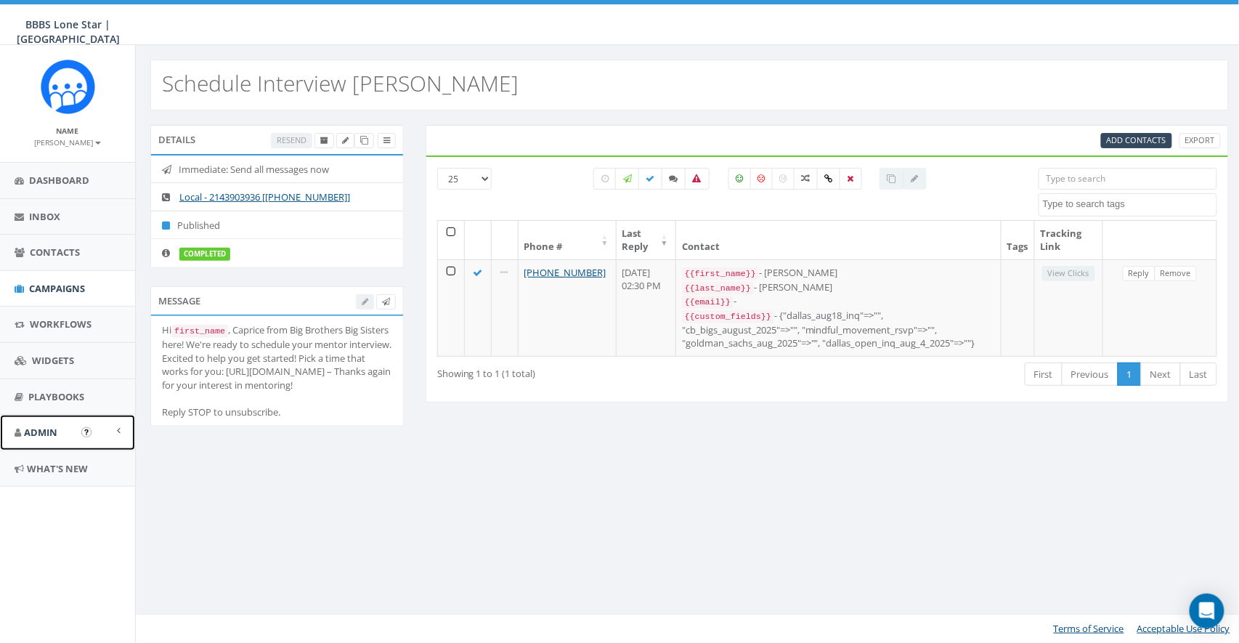
click at [56, 429] on span "Admin" at bounding box center [40, 432] width 33 height 13
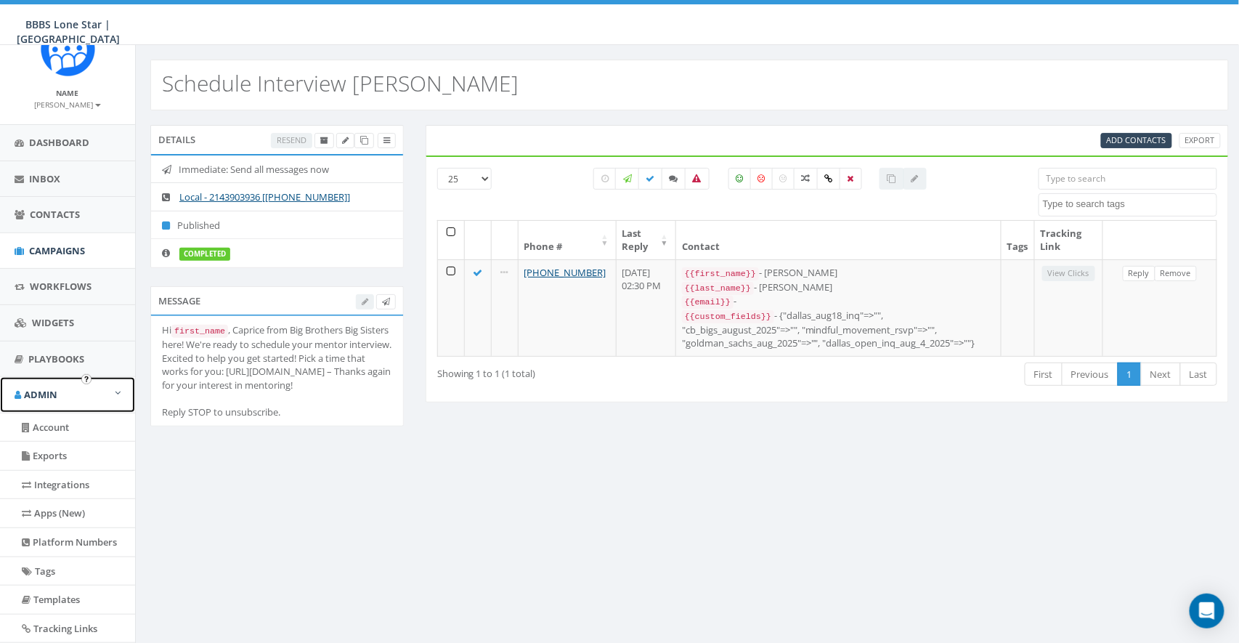
scroll to position [80, 0]
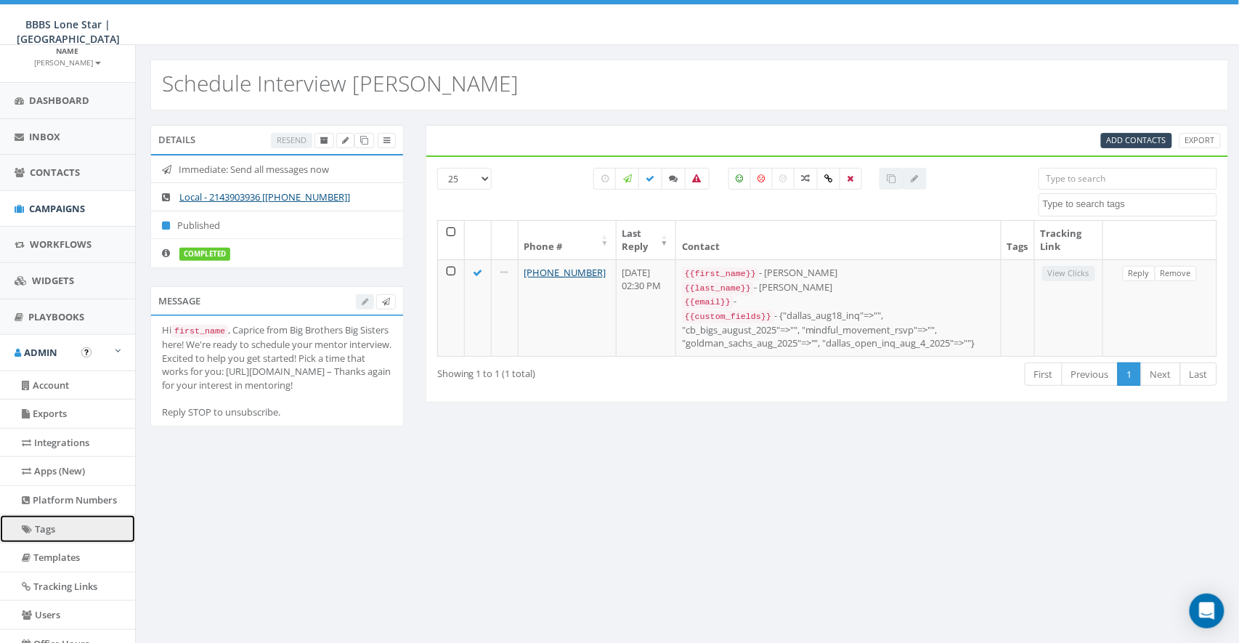
click at [43, 519] on link "Tags" at bounding box center [67, 529] width 135 height 28
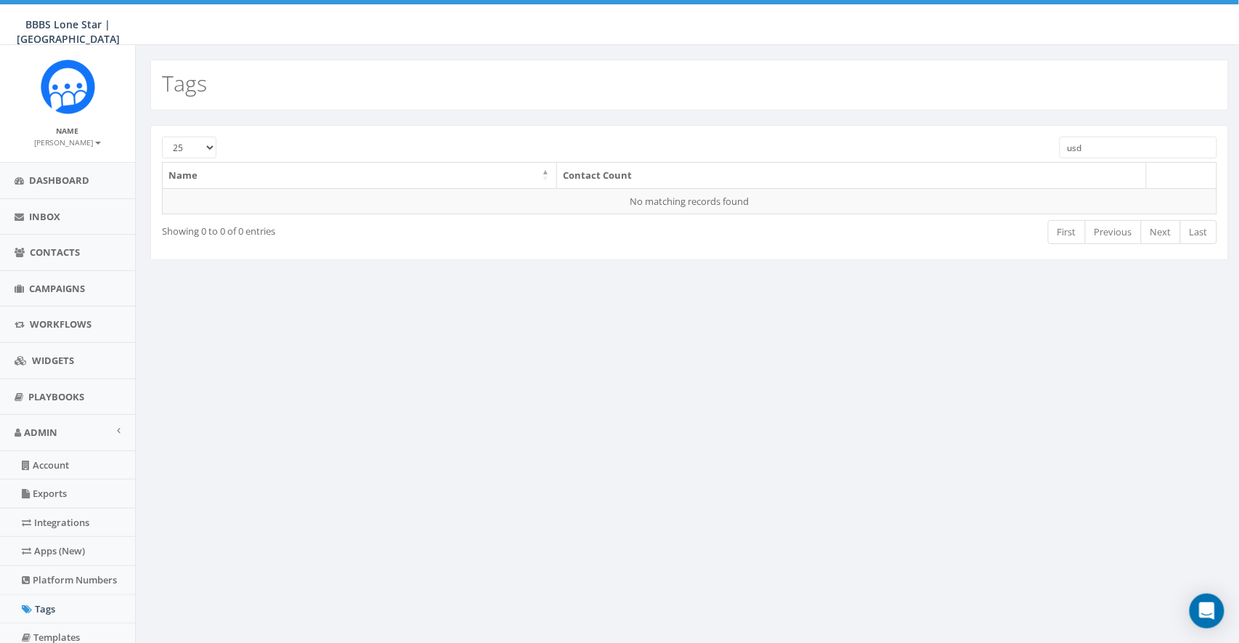
click at [1118, 153] on input "usd" at bounding box center [1139, 148] width 158 height 22
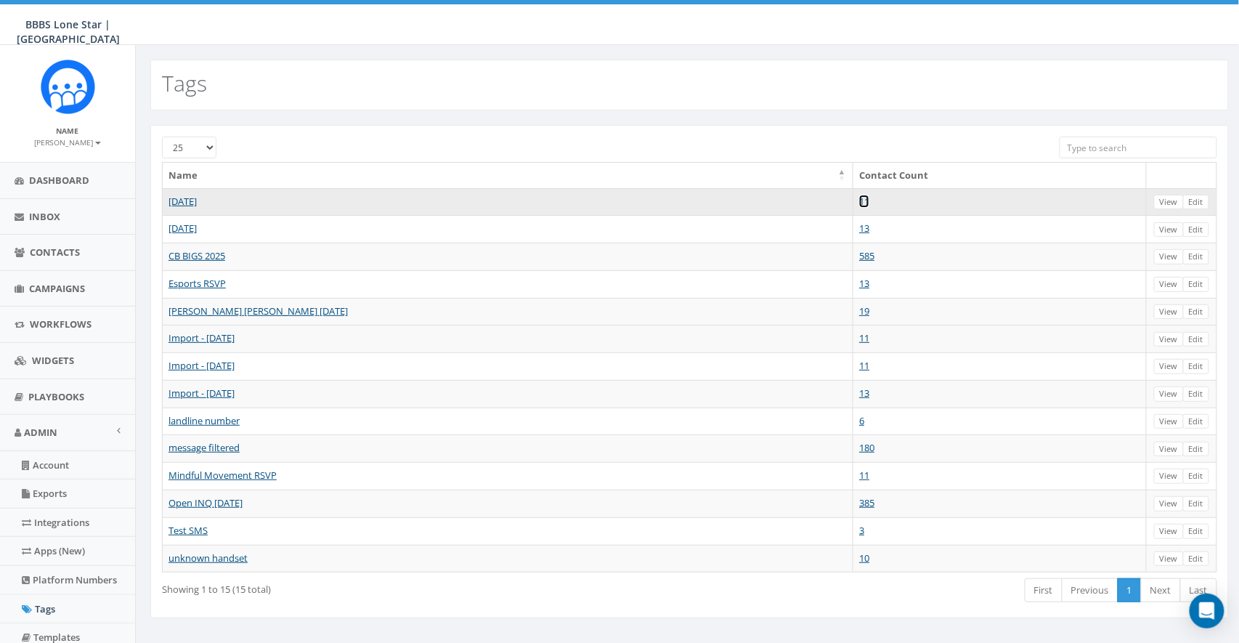
click at [859, 203] on link "11" at bounding box center [864, 201] width 10 height 13
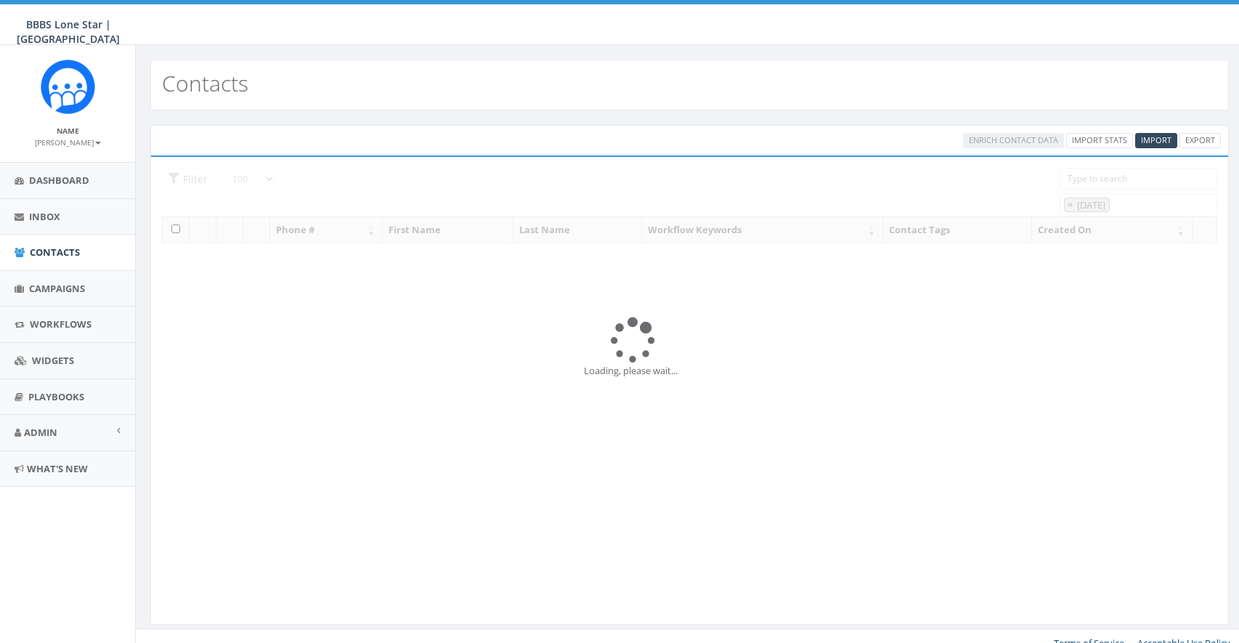
select select "100"
